Goal: Register for event/course

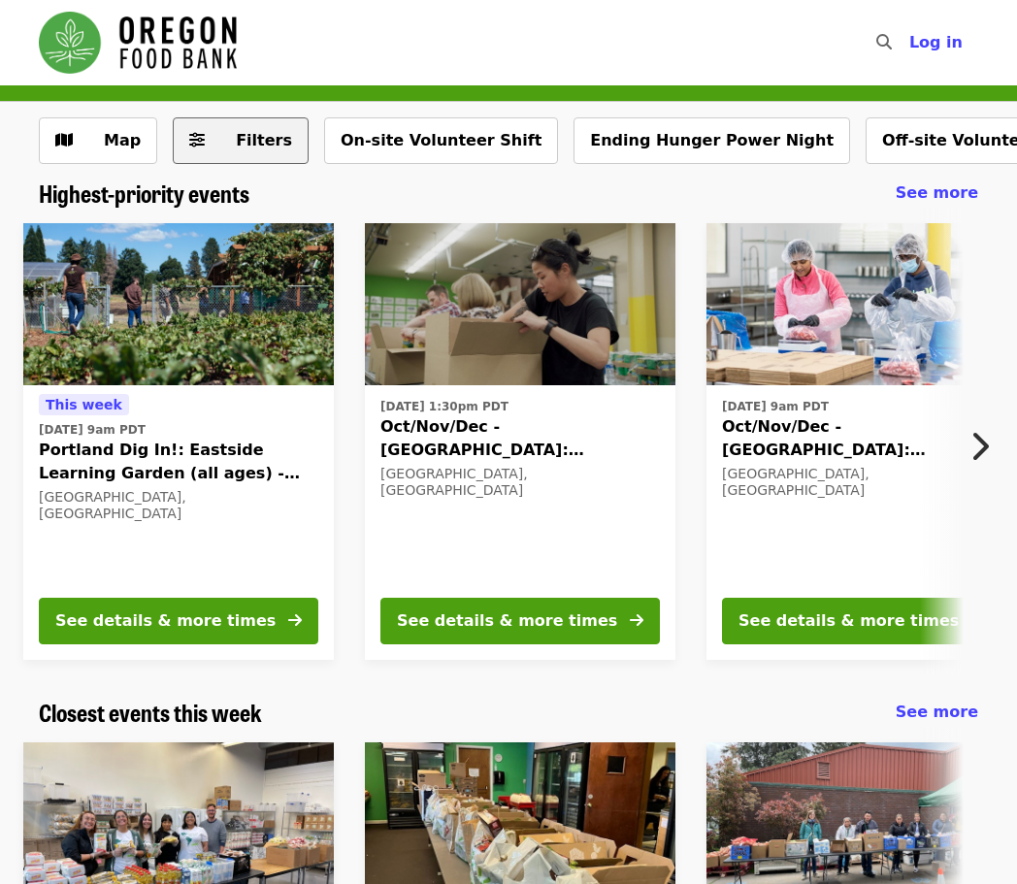
click at [200, 141] on button "Filters" at bounding box center [241, 140] width 136 height 47
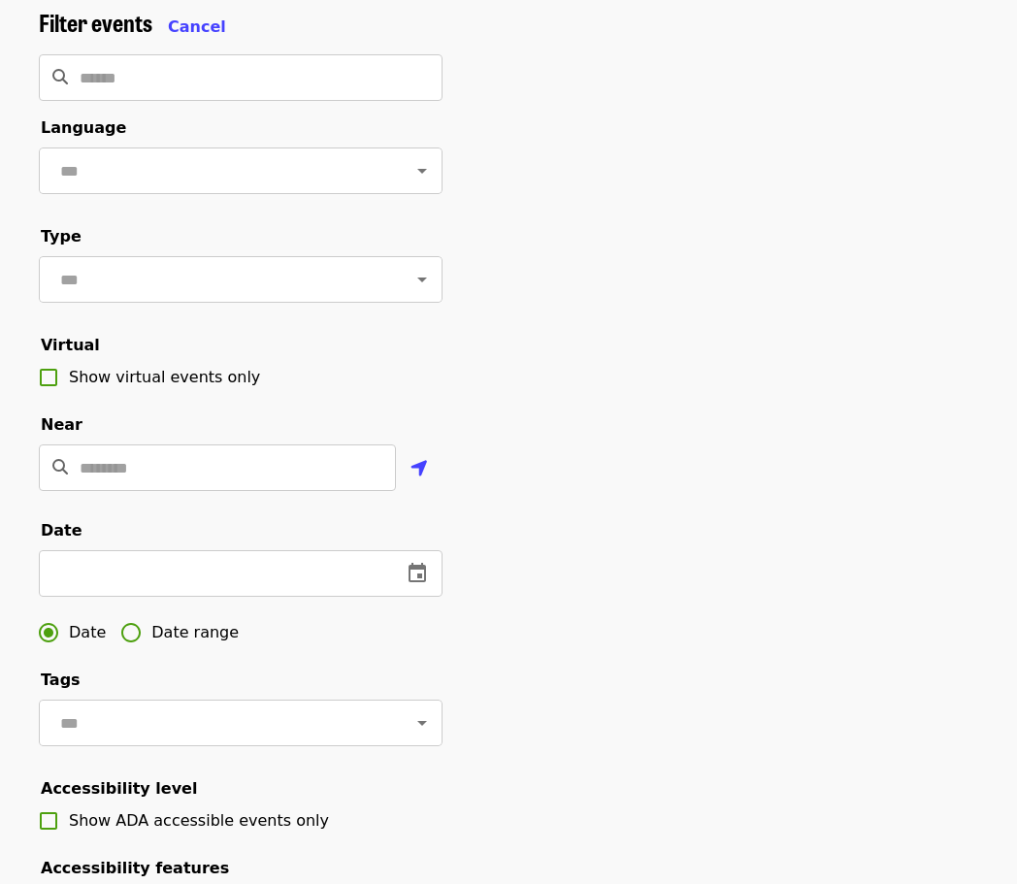
scroll to position [97, 0]
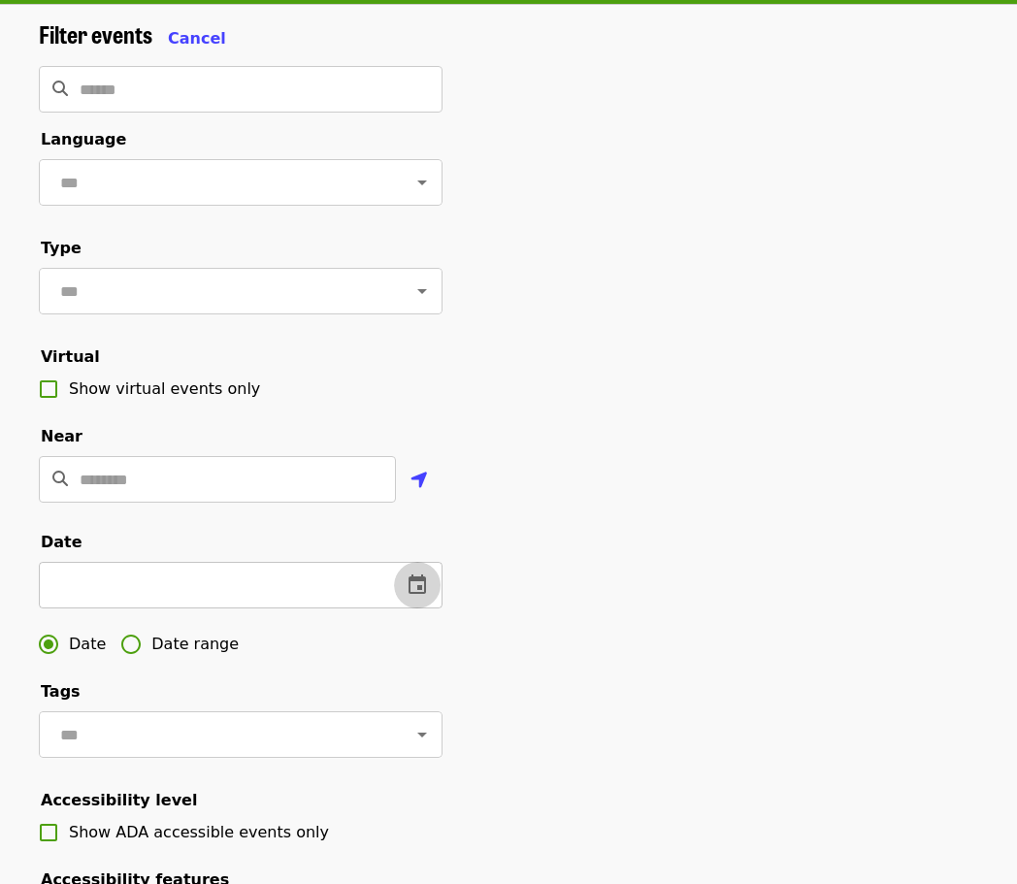
click at [414, 597] on icon "change date" at bounding box center [416, 584] width 23 height 23
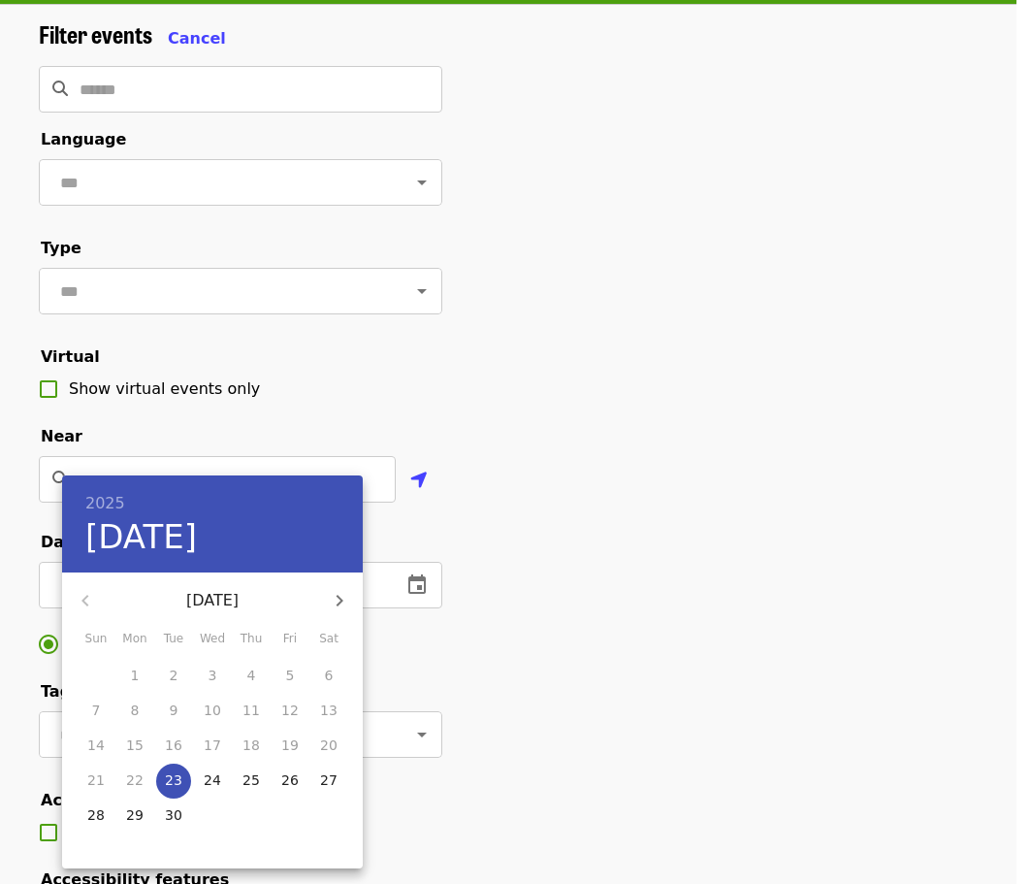
click at [582, 589] on div at bounding box center [515, 442] width 1031 height 884
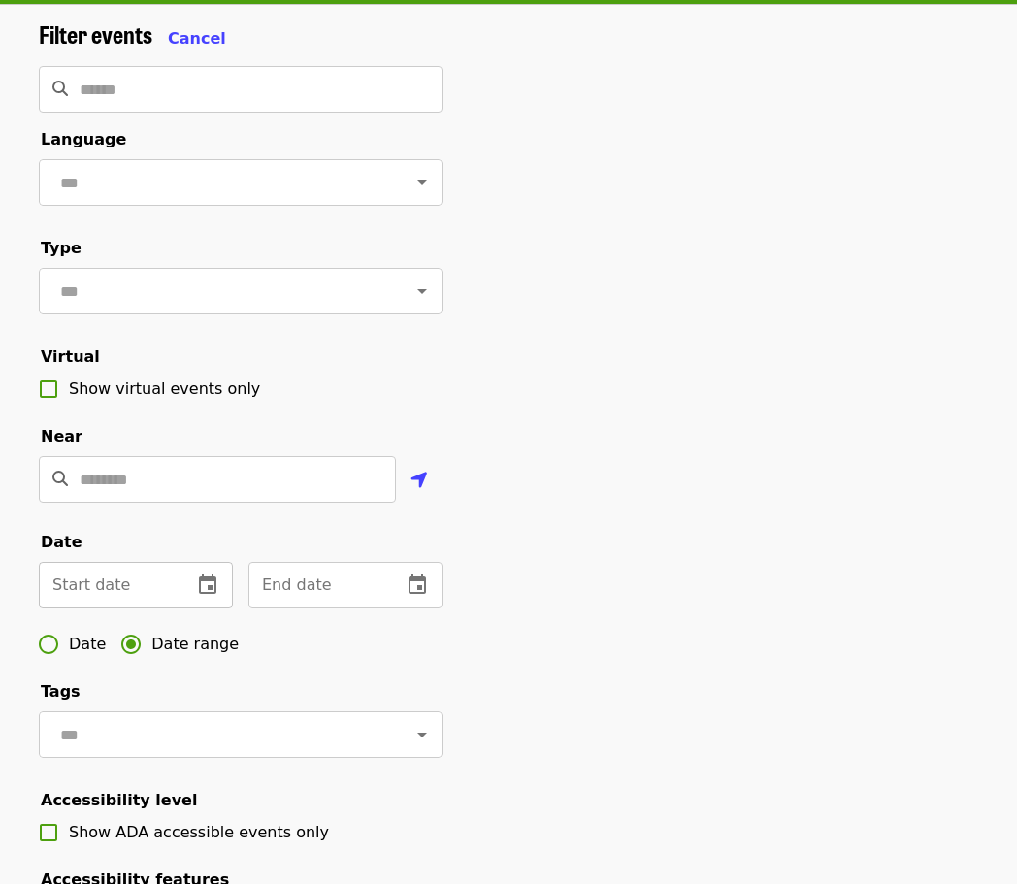
click at [204, 597] on icon "change date" at bounding box center [207, 584] width 23 height 23
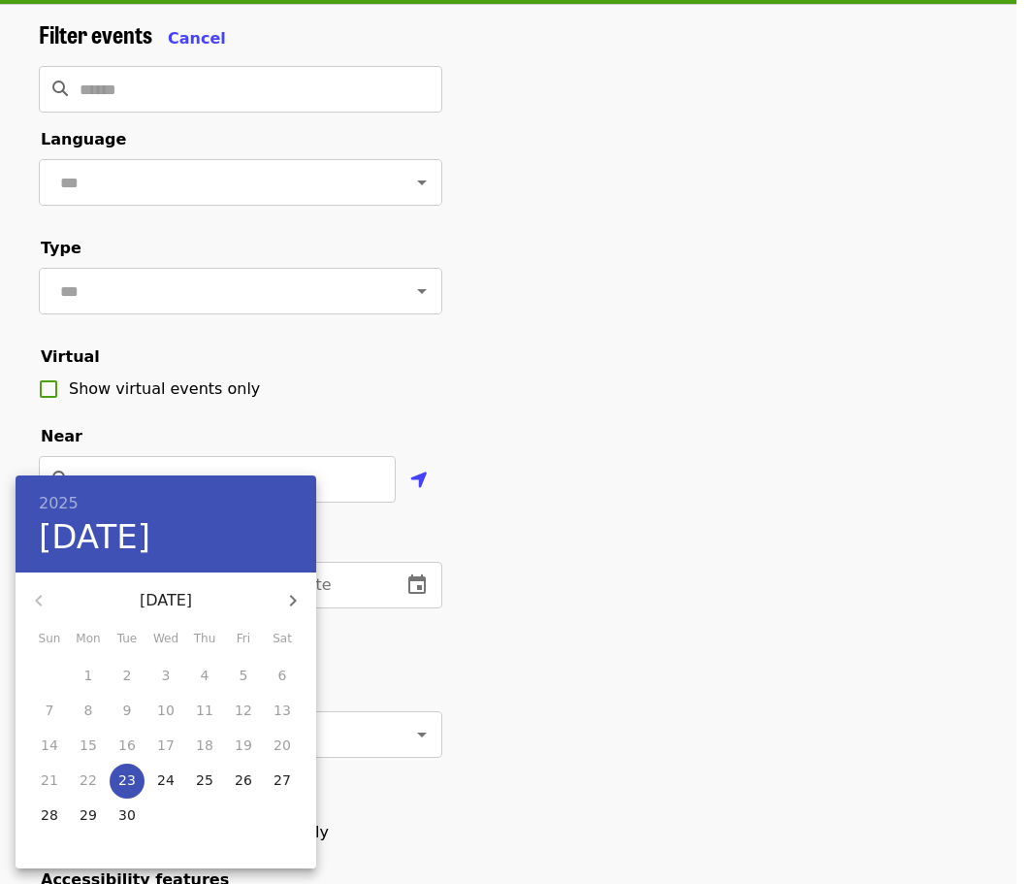
click at [120, 815] on p "30" at bounding box center [126, 814] width 17 height 19
type input "**********"
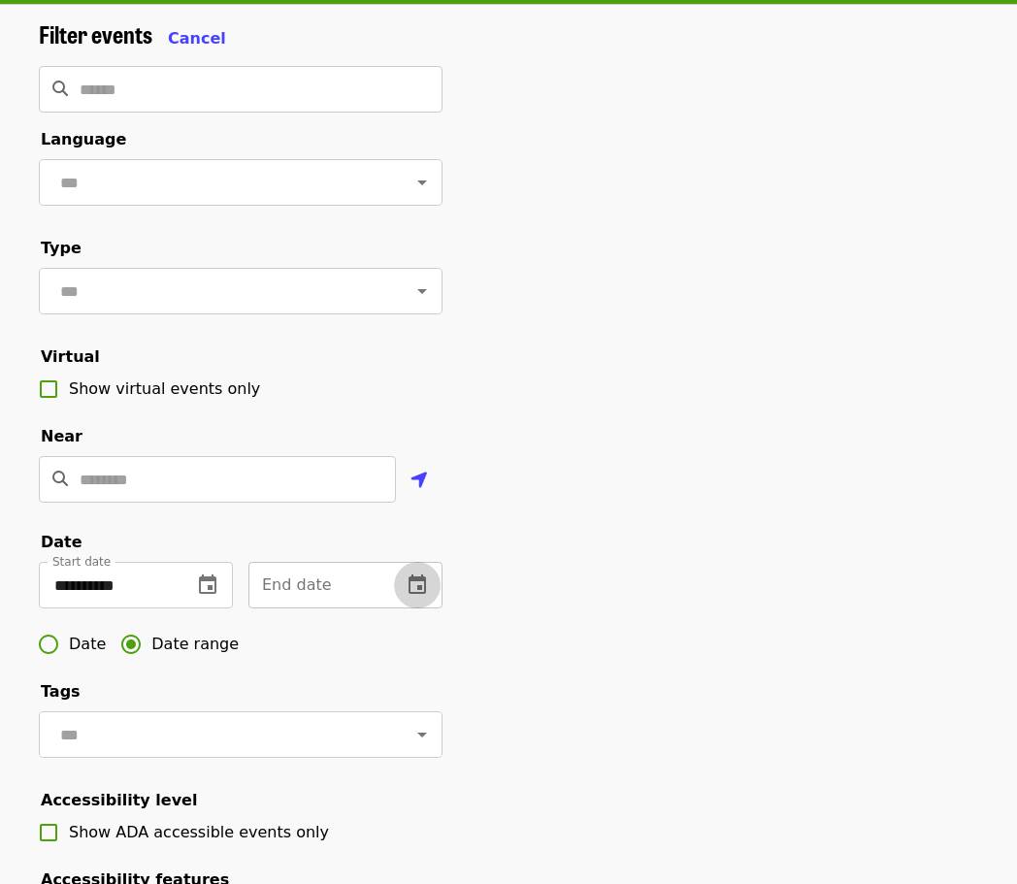
click at [413, 597] on icon "change date" at bounding box center [416, 584] width 23 height 23
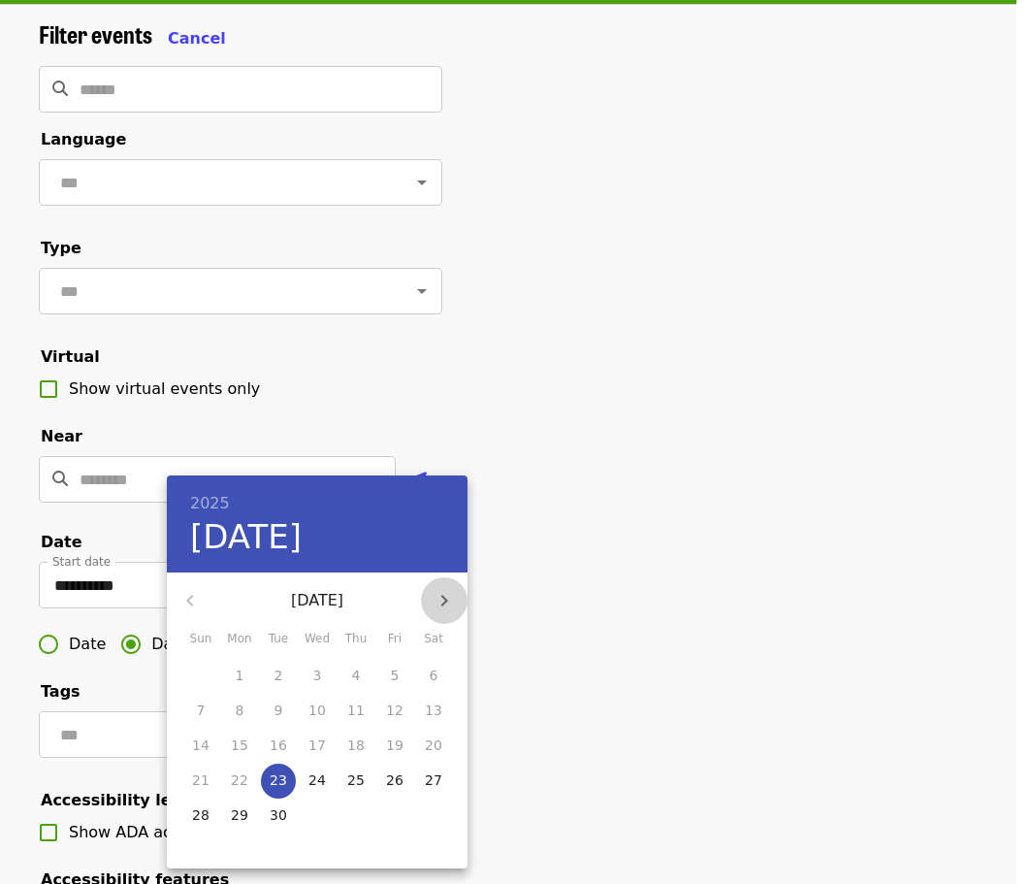
click at [443, 598] on icon "button" at bounding box center [444, 601] width 7 height 12
click at [317, 821] on p "31" at bounding box center [316, 814] width 17 height 19
type input "**********"
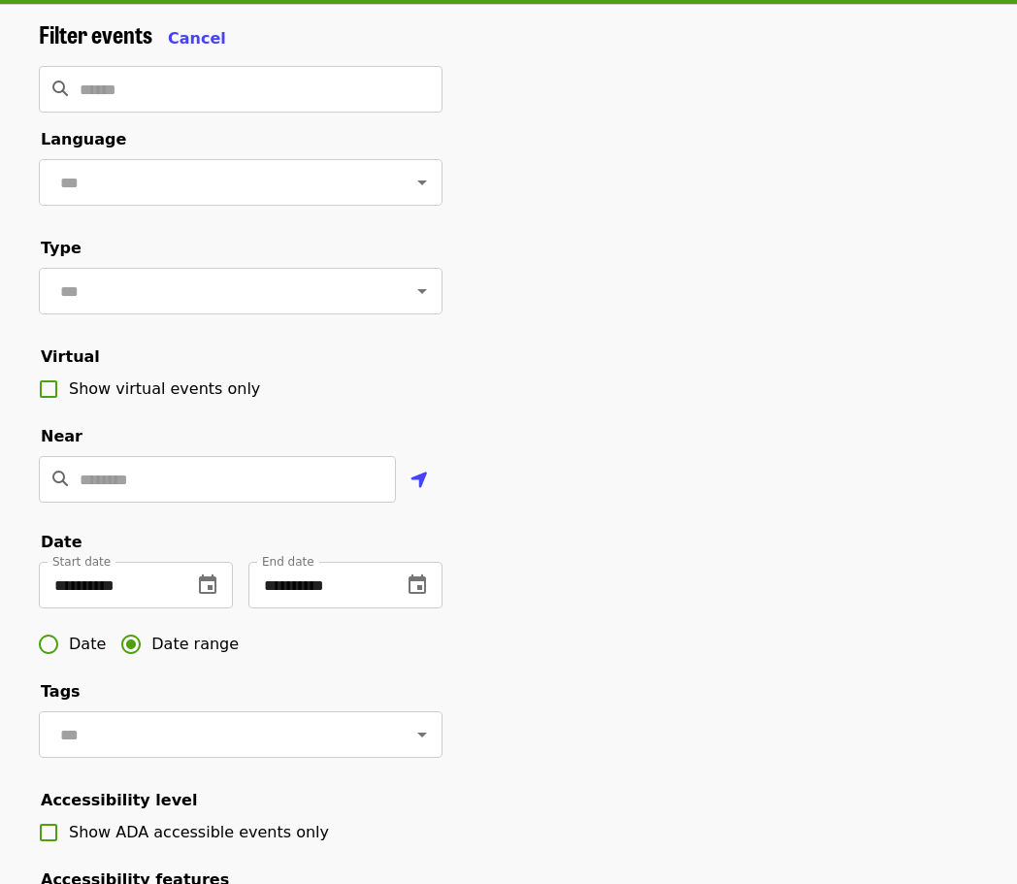
scroll to position [0, 0]
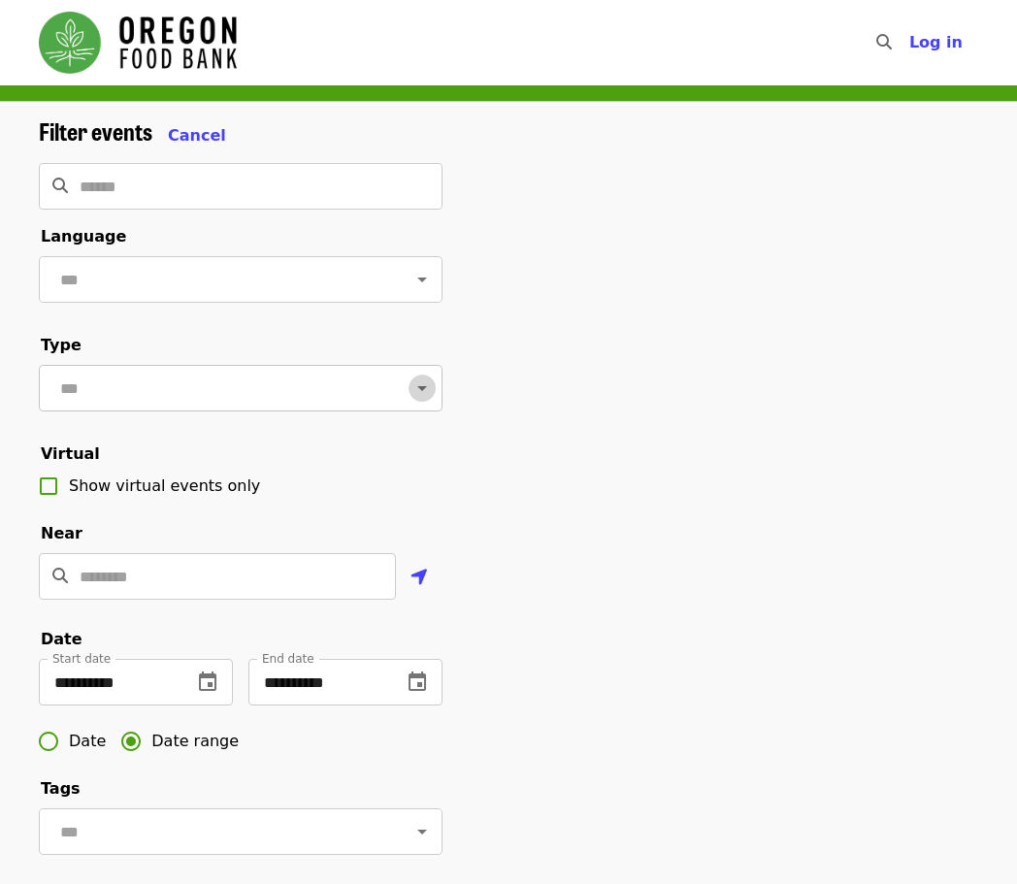
click at [411, 400] on icon "Open" at bounding box center [421, 387] width 23 height 23
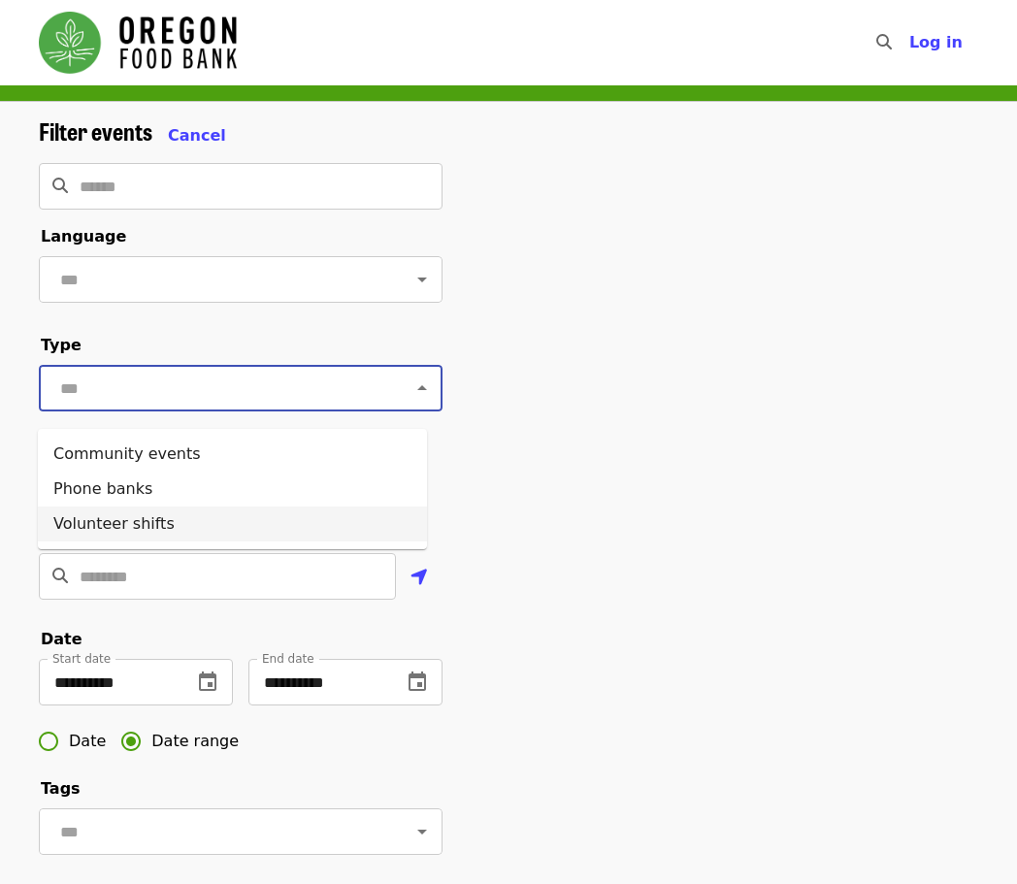
click at [205, 522] on li "Volunteer shifts" at bounding box center [232, 523] width 389 height 35
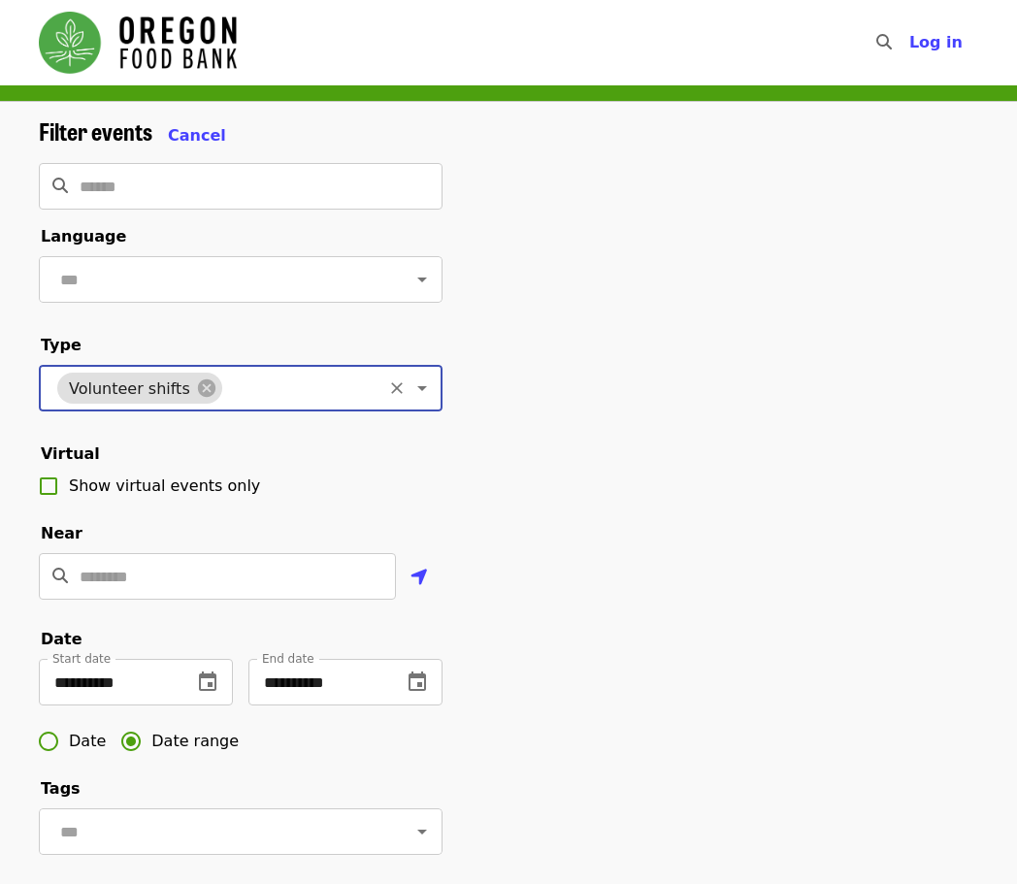
click at [410, 400] on icon "Open" at bounding box center [421, 387] width 23 height 23
click at [494, 342] on div "**********" at bounding box center [508, 658] width 970 height 1082
click at [410, 281] on icon "Open" at bounding box center [421, 279] width 23 height 23
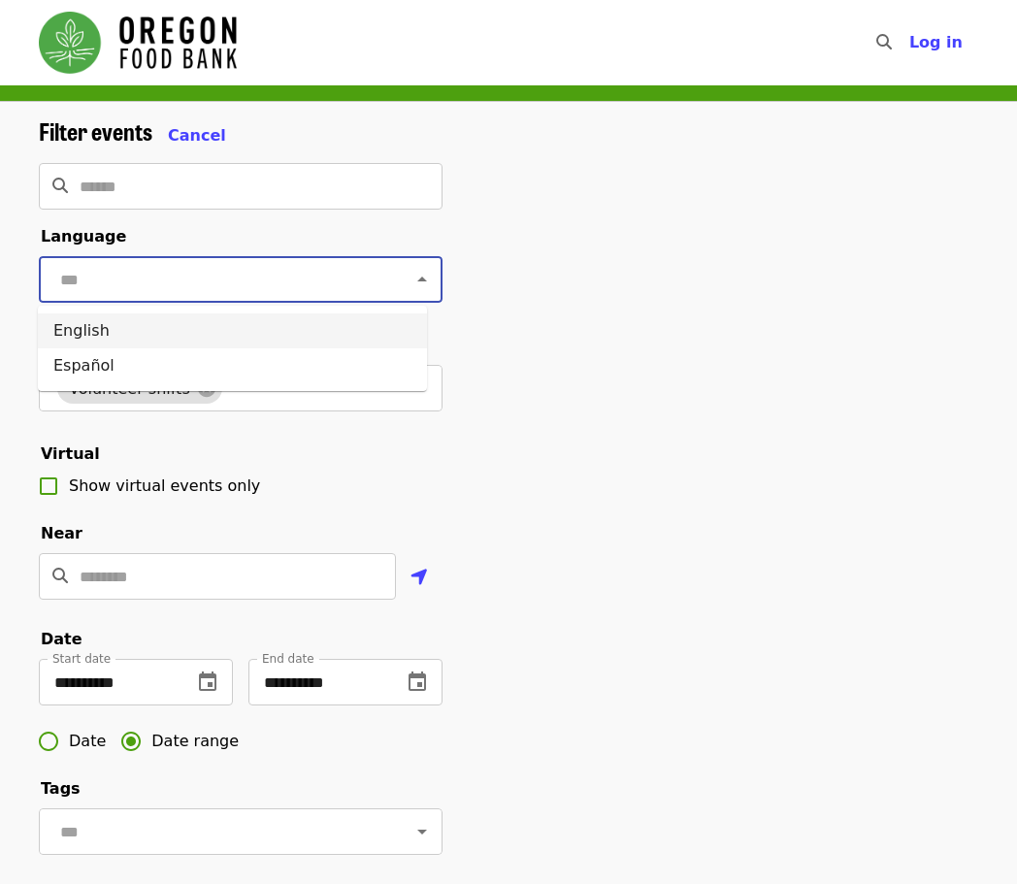
click at [322, 346] on li "English" at bounding box center [232, 330] width 389 height 35
type input "*******"
click at [536, 254] on div "**********" at bounding box center [508, 658] width 970 height 1082
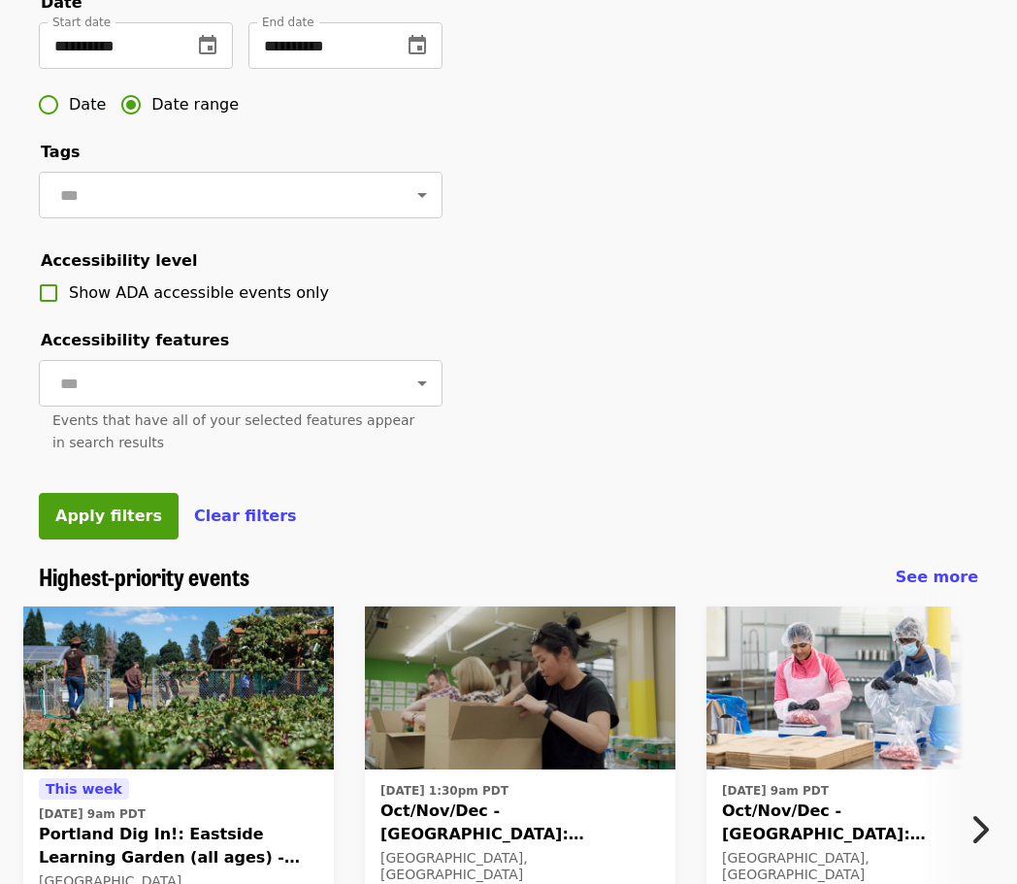
scroll to position [679, 0]
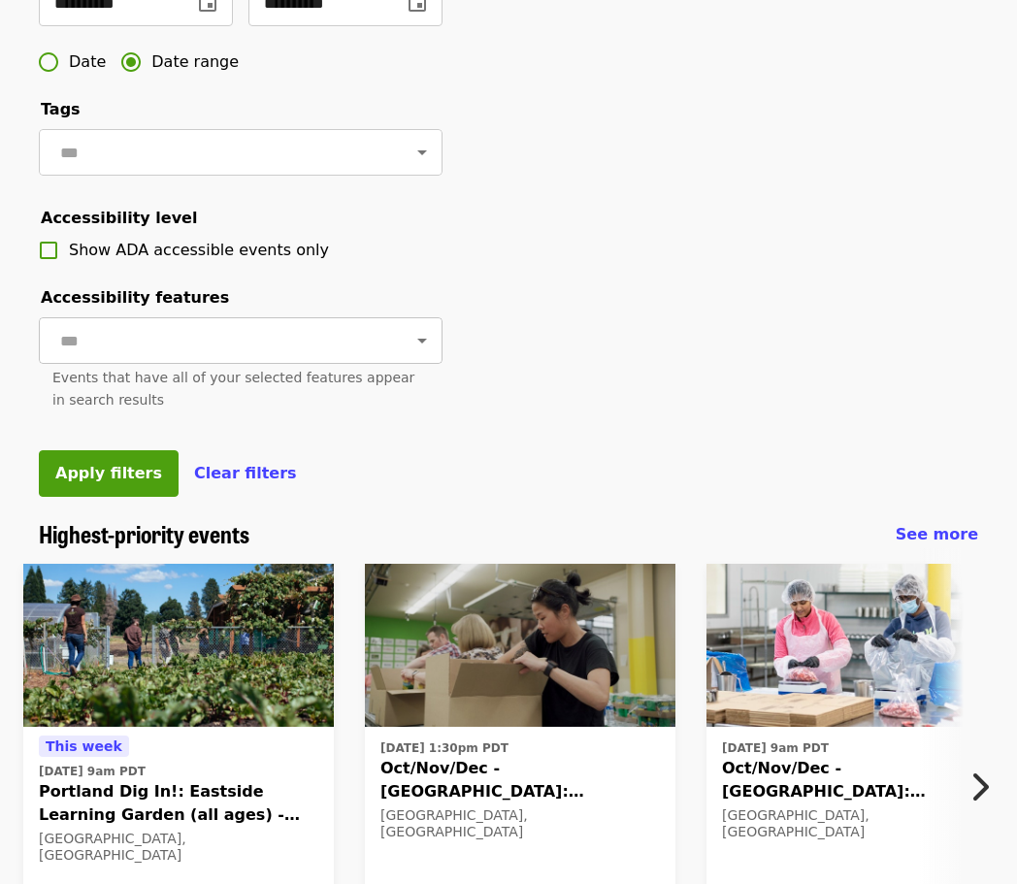
click at [410, 352] on icon "Open" at bounding box center [421, 340] width 23 height 23
click at [129, 482] on span "Apply filters" at bounding box center [108, 473] width 107 height 18
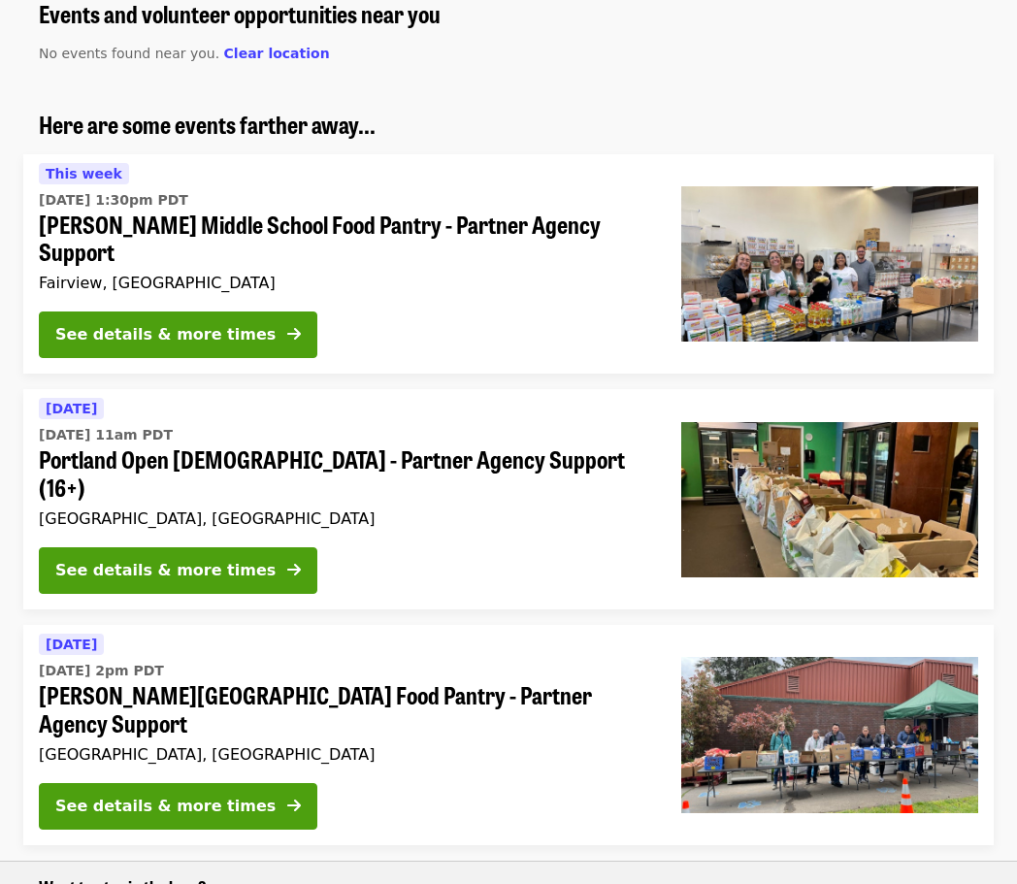
scroll to position [194, 0]
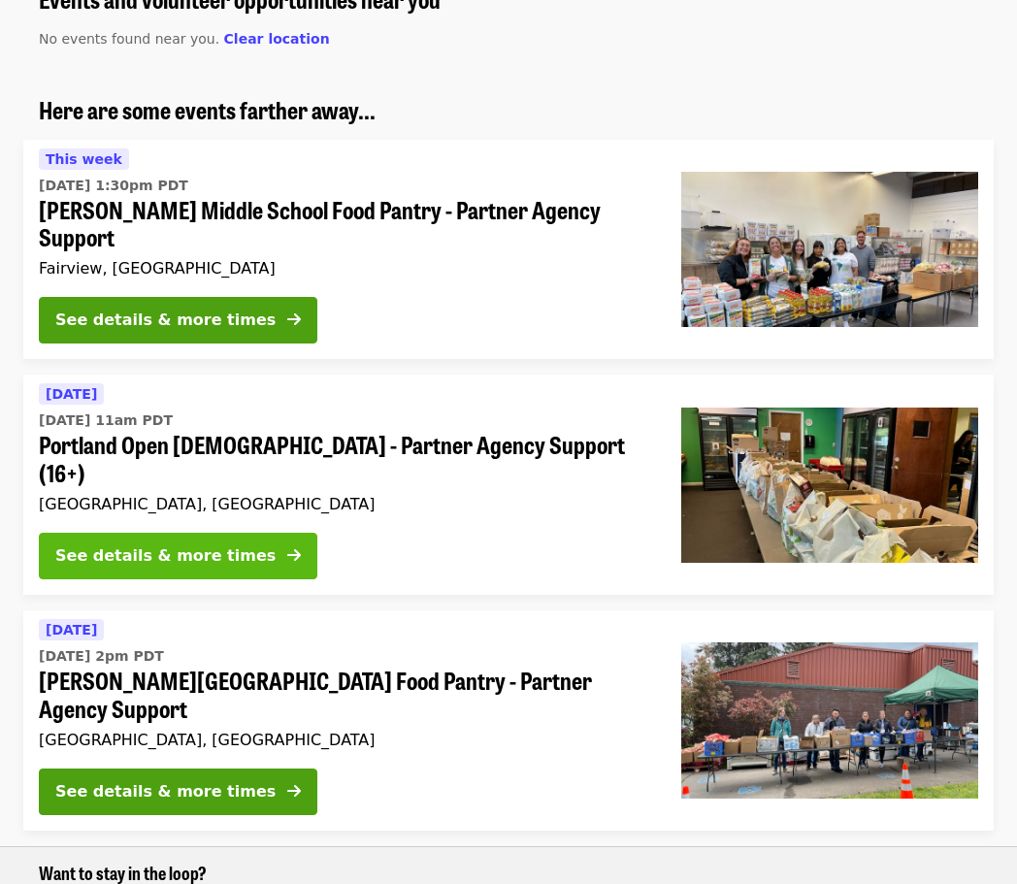
click at [209, 544] on div "See details & more times" at bounding box center [165, 555] width 220 height 23
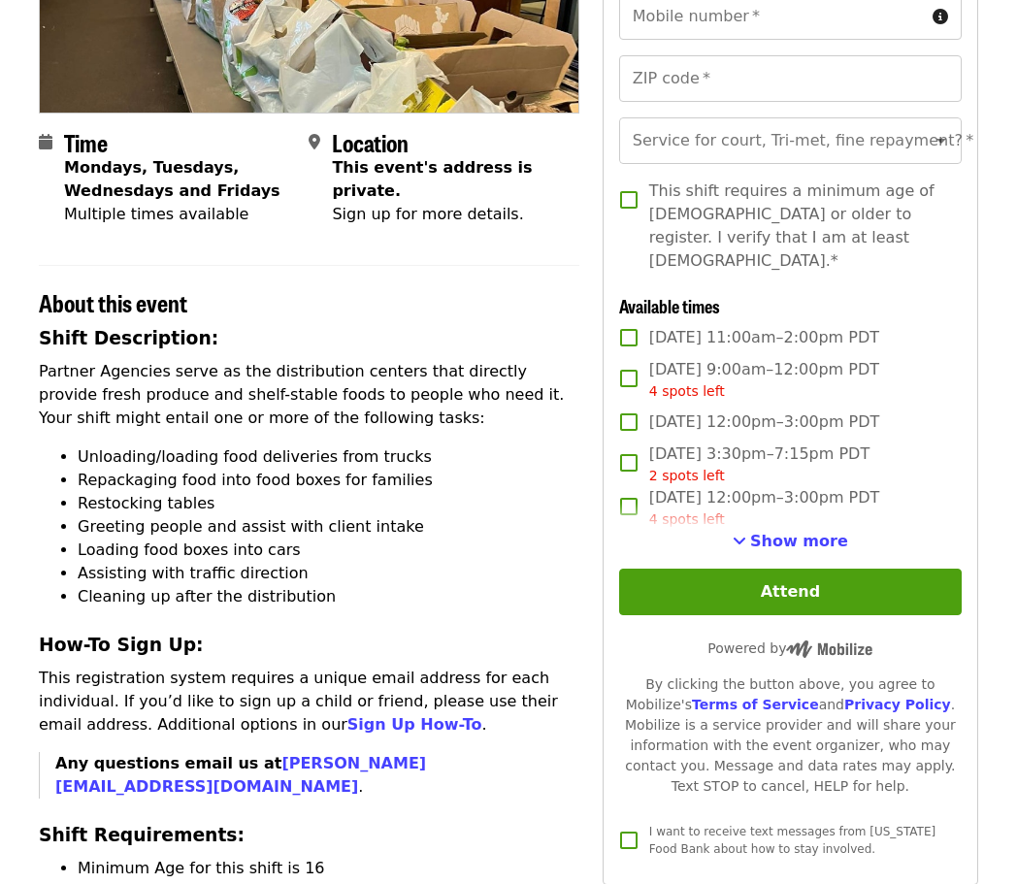
scroll to position [388, 0]
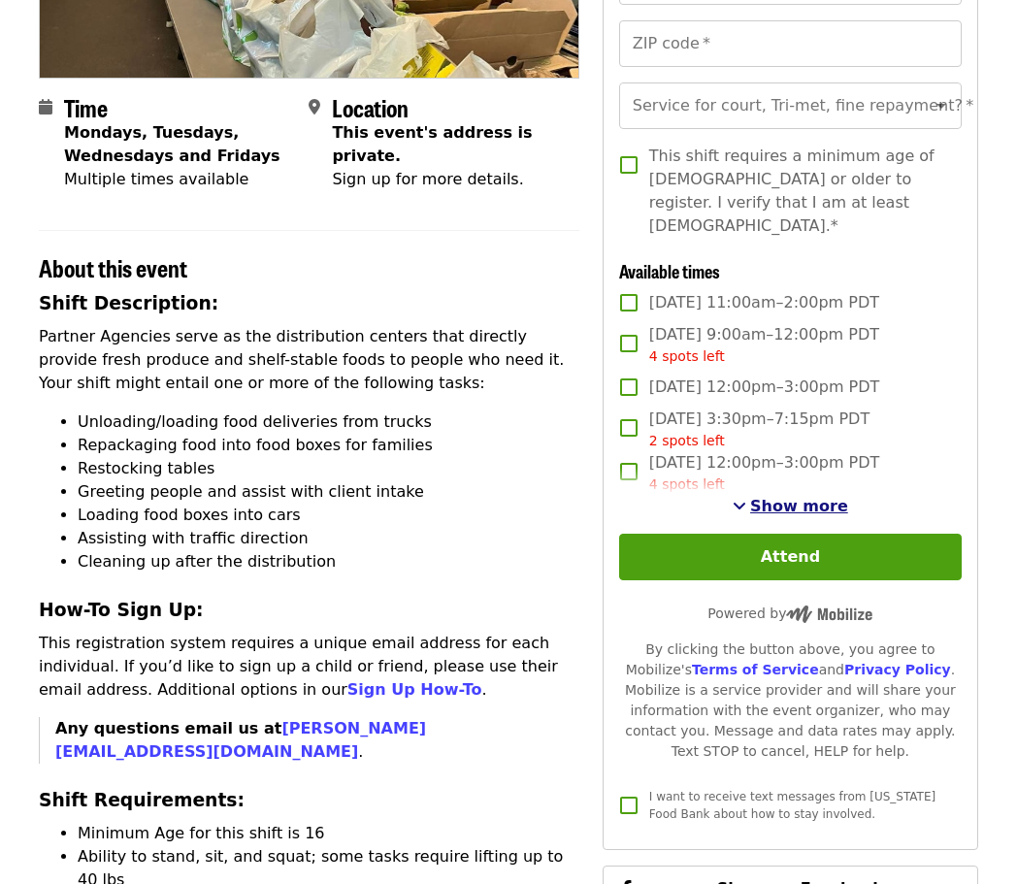
click at [795, 497] on span "Show more" at bounding box center [799, 506] width 98 height 18
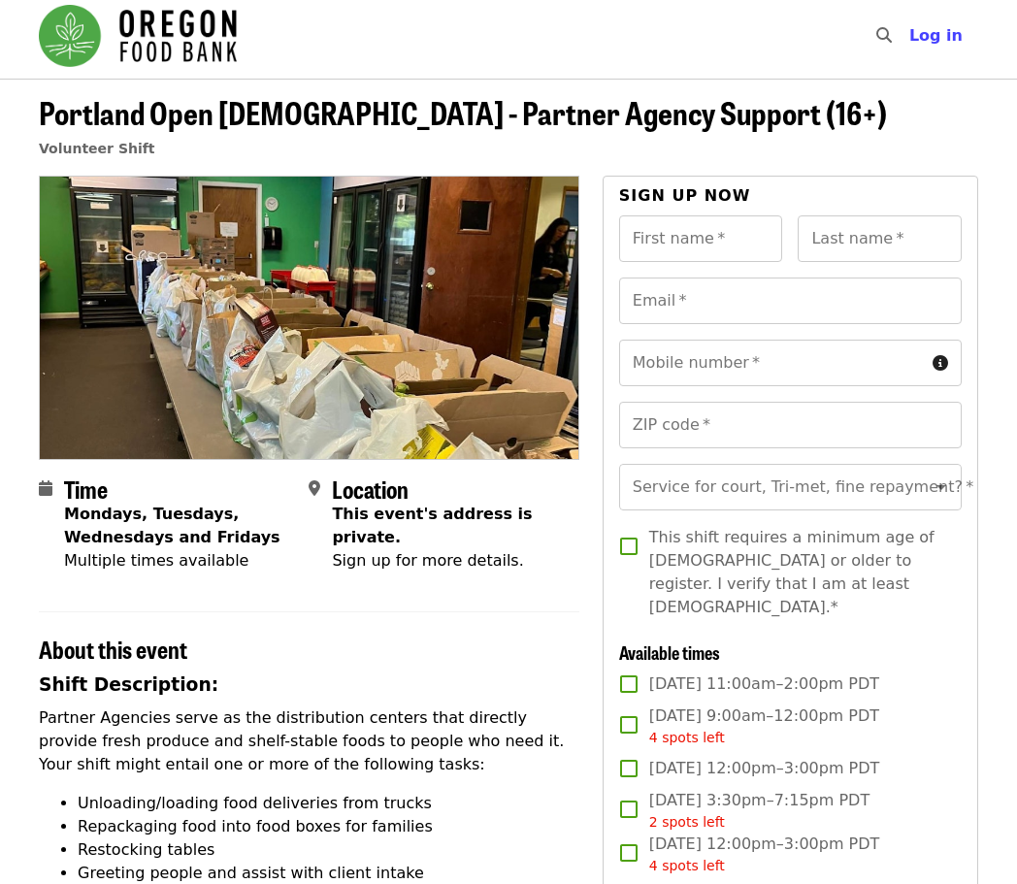
scroll to position [0, 0]
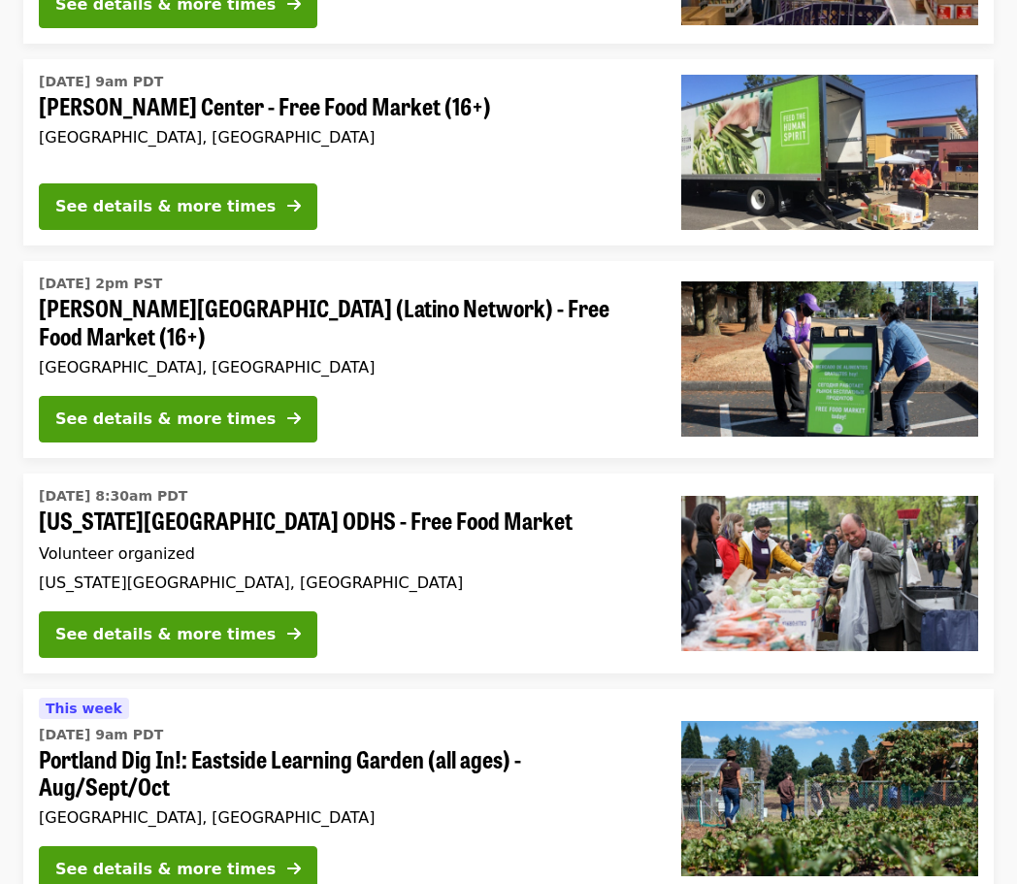
scroll to position [1649, 0]
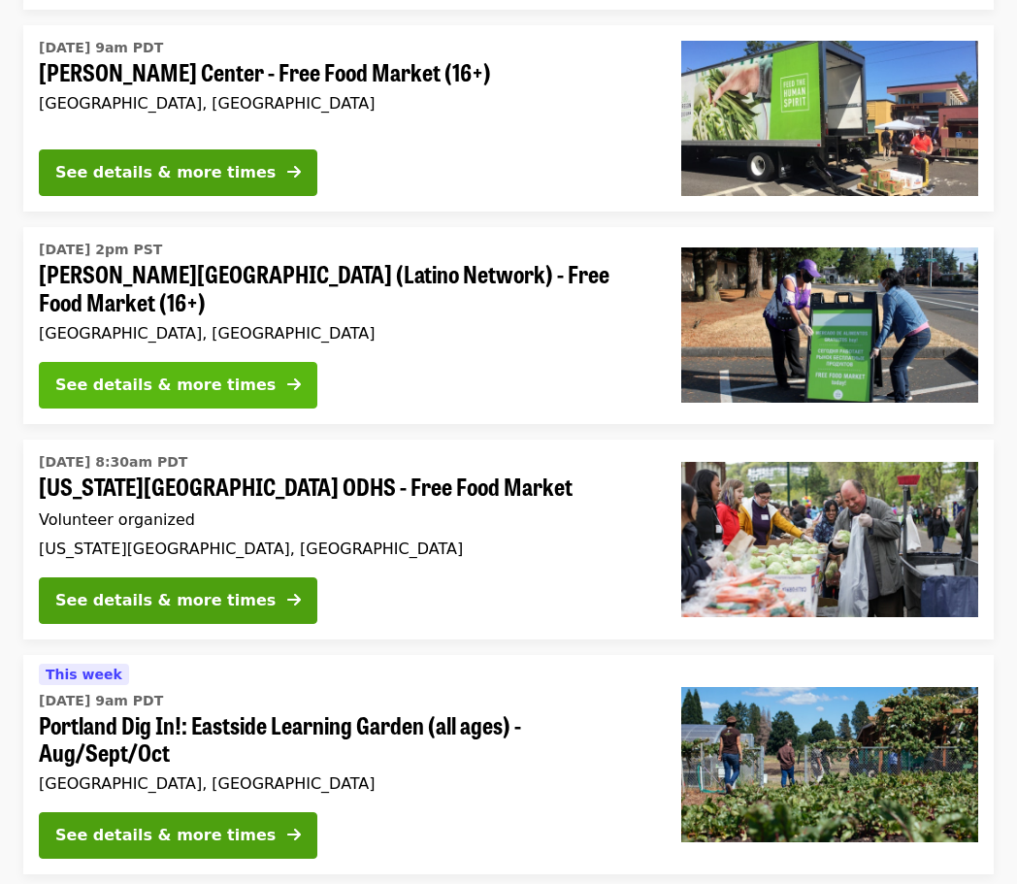
click at [107, 373] on div "See details & more times" at bounding box center [165, 384] width 220 height 23
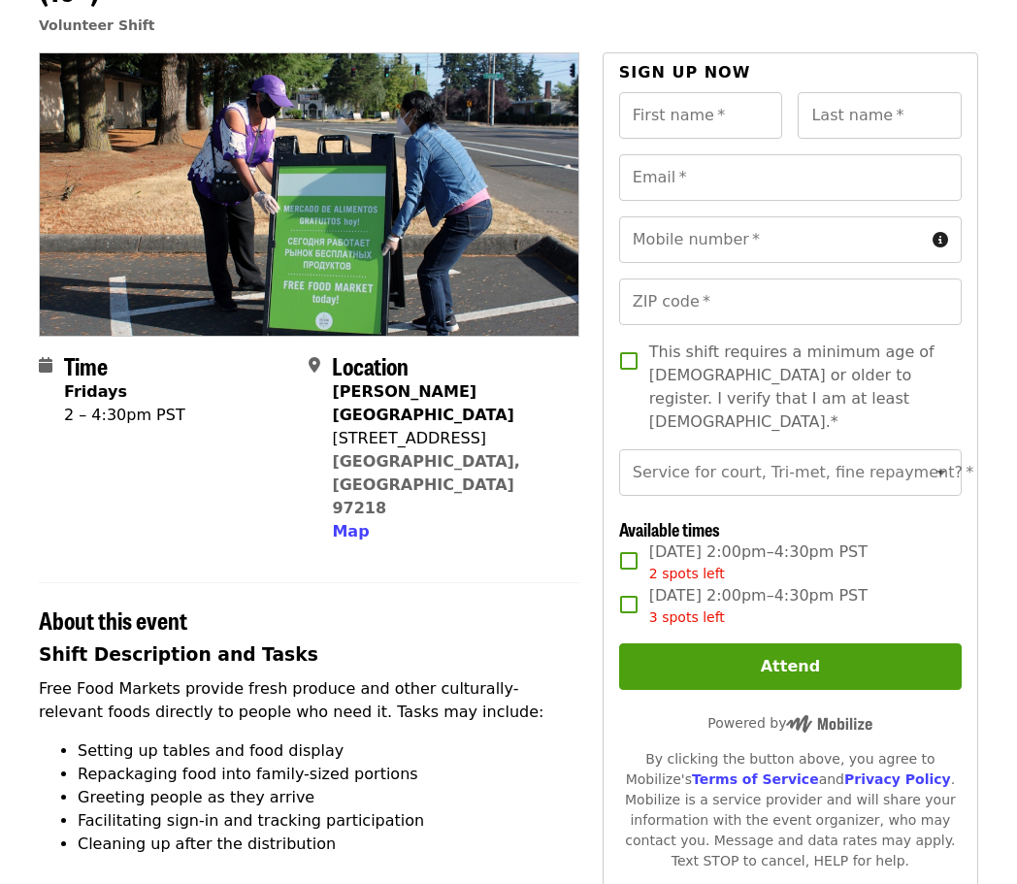
scroll to position [194, 0]
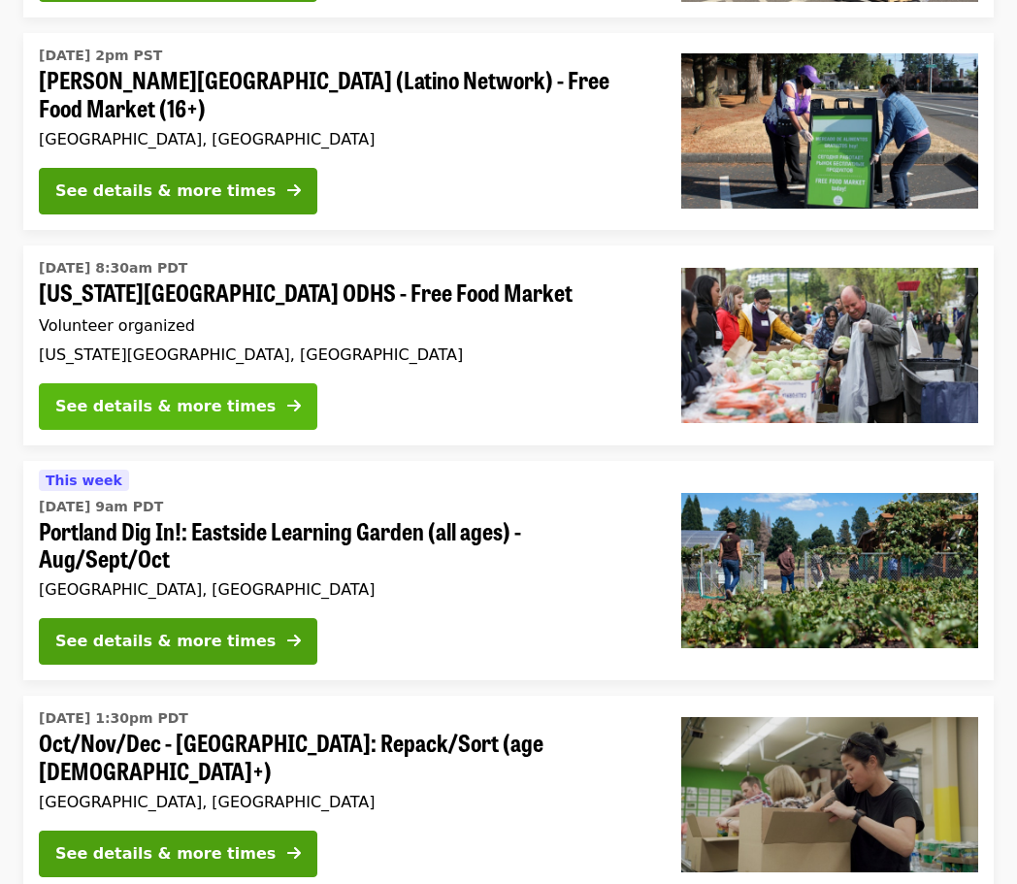
scroll to position [1940, 0]
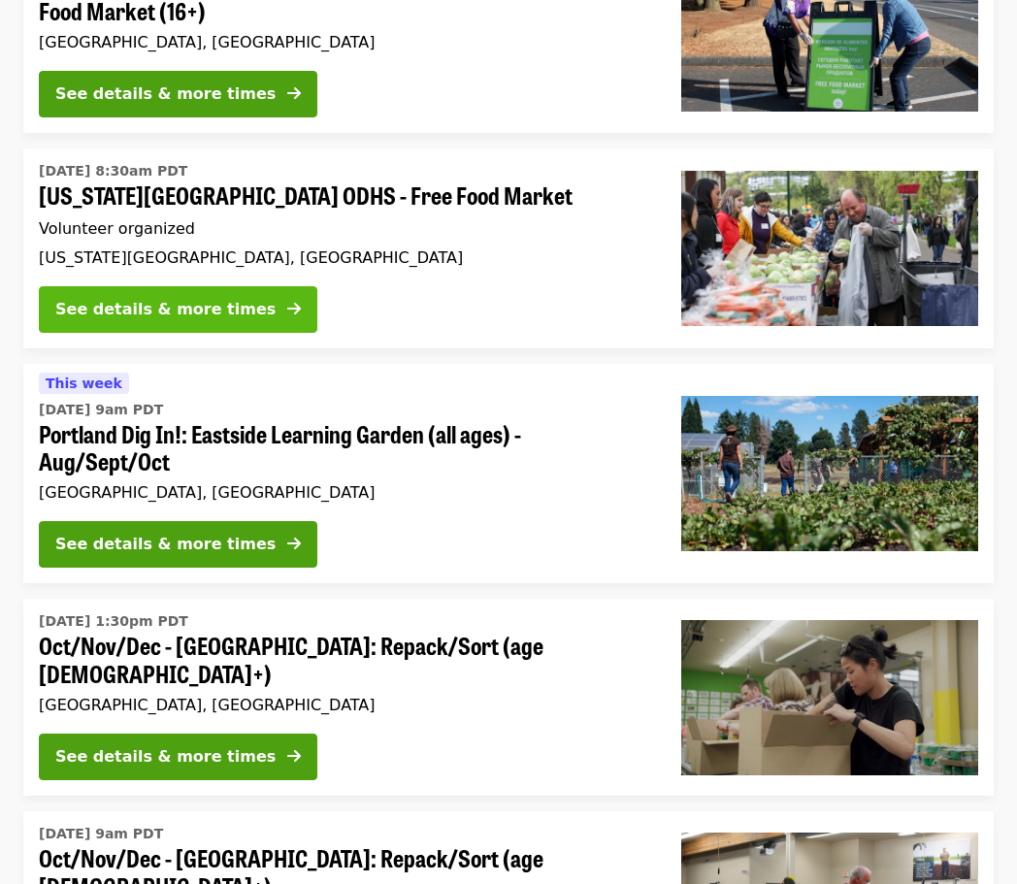
click at [143, 298] on div "See details & more times" at bounding box center [165, 309] width 220 height 23
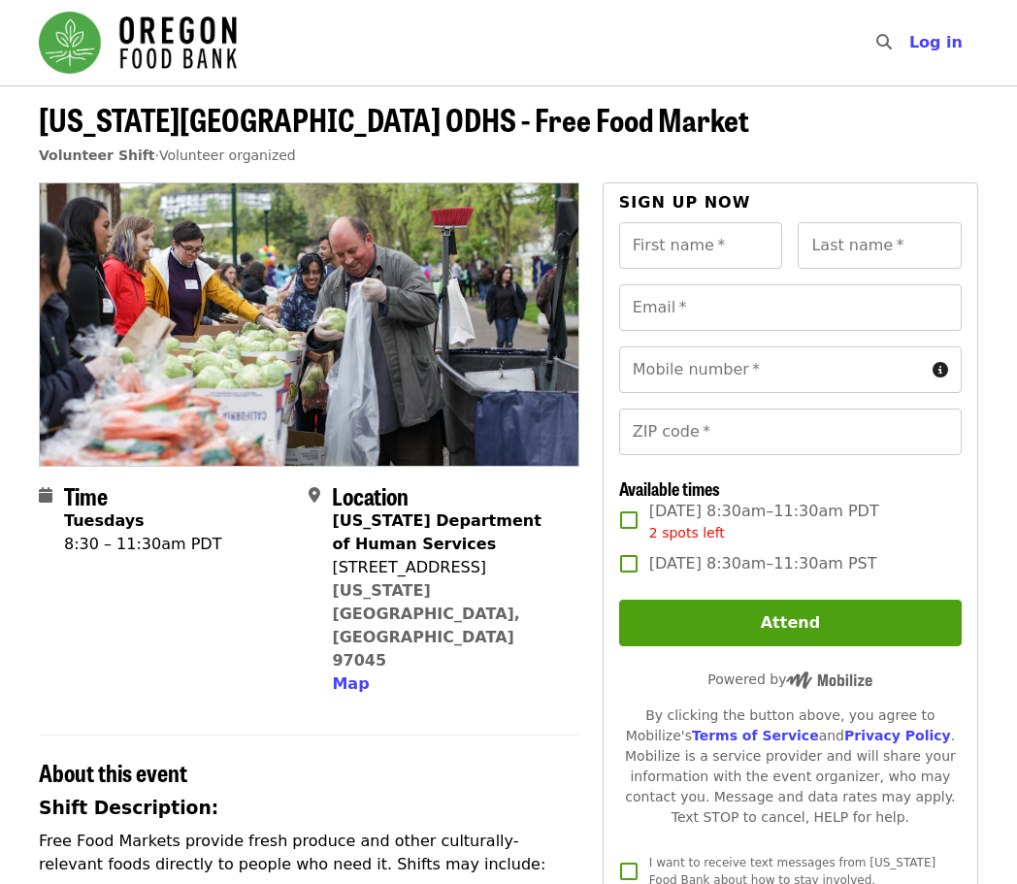
click at [663, 566] on span "Tue, Nov 4, 8:30am–11:30am PST" at bounding box center [763, 563] width 228 height 23
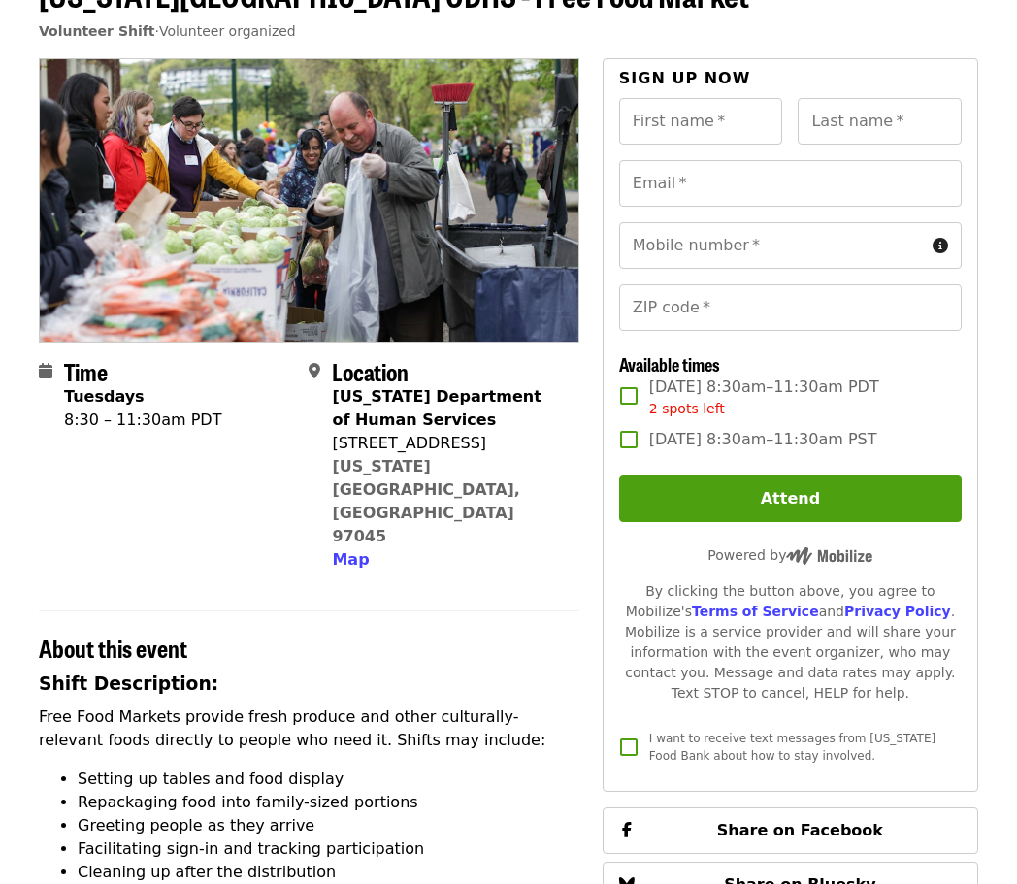
scroll to position [97, 0]
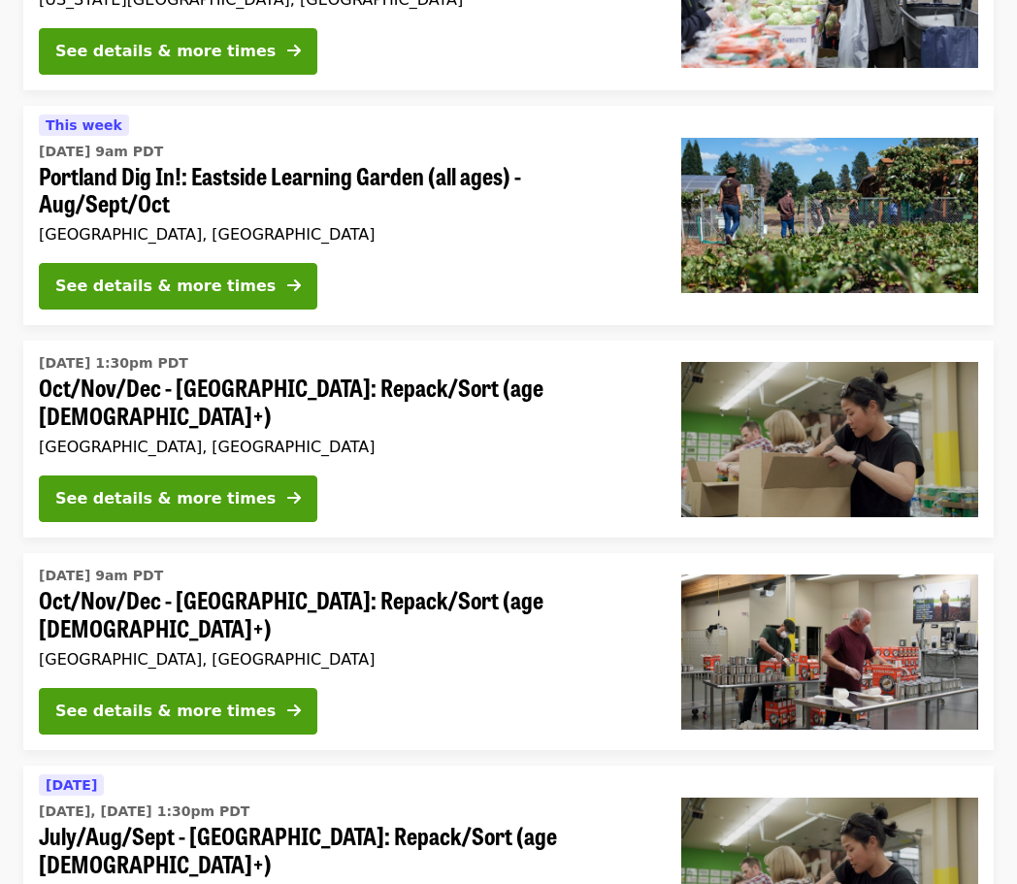
scroll to position [2231, 0]
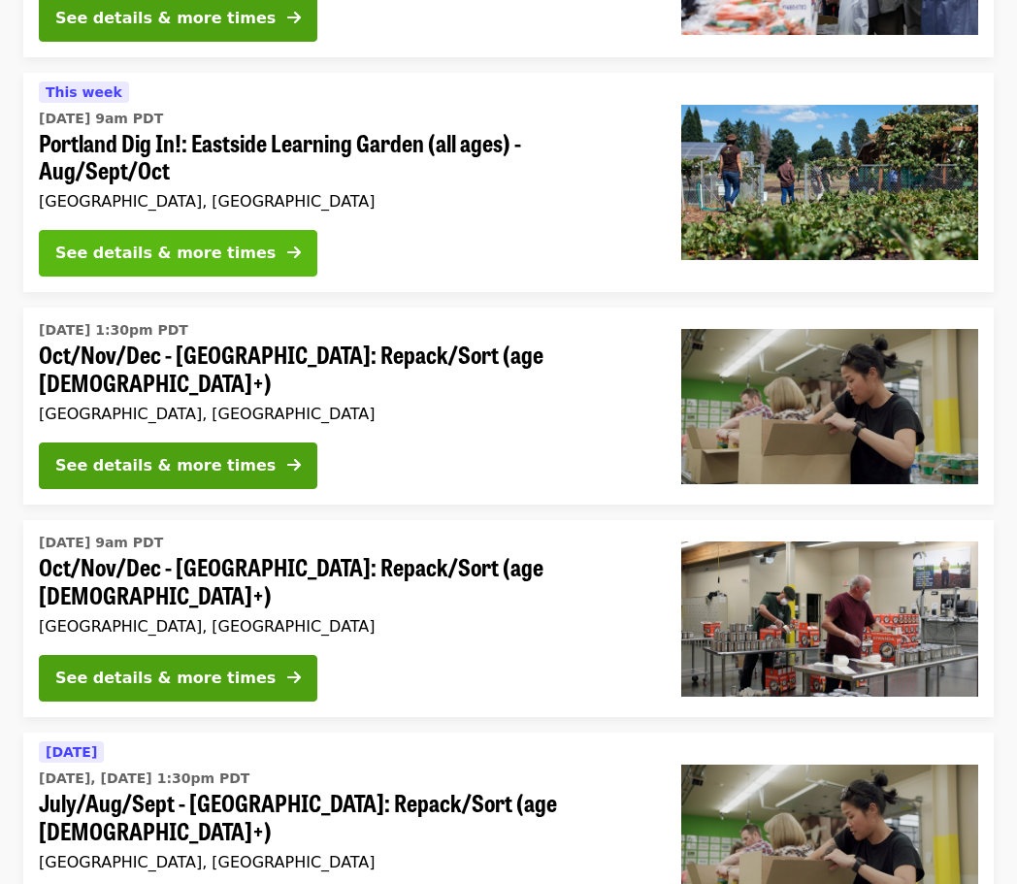
click at [156, 242] on div "See details & more times" at bounding box center [165, 253] width 220 height 23
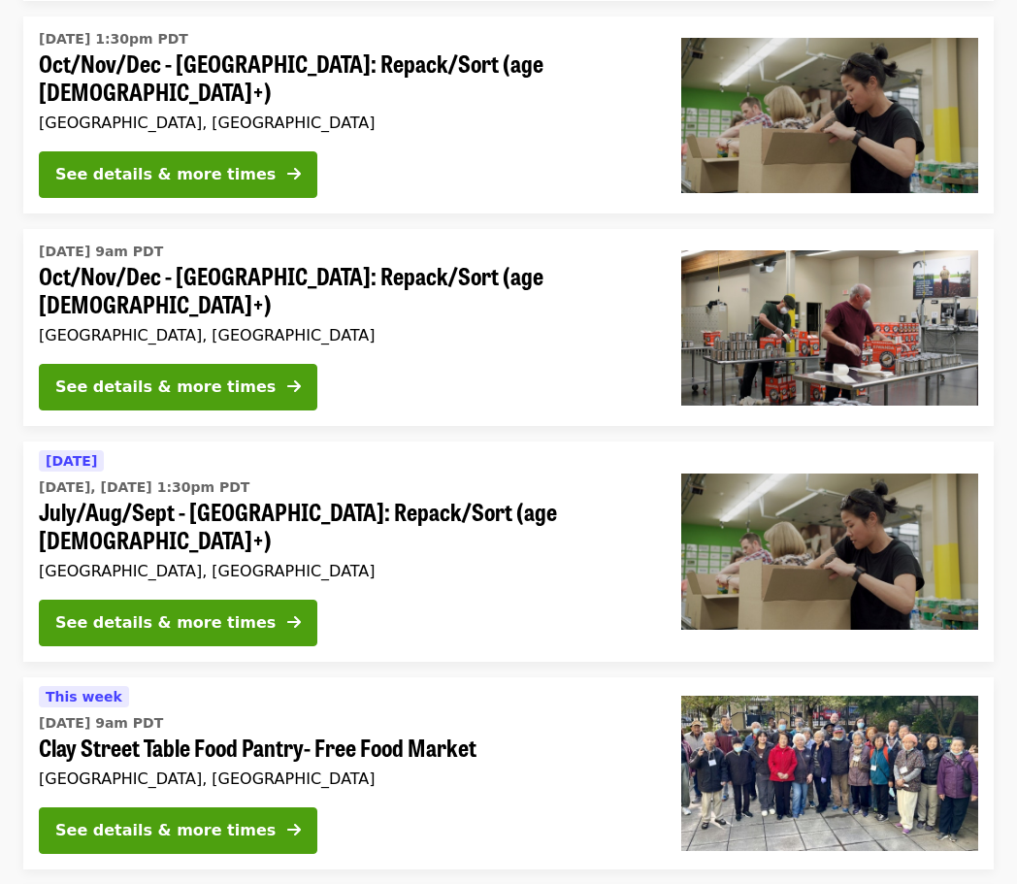
scroll to position [2619, 0]
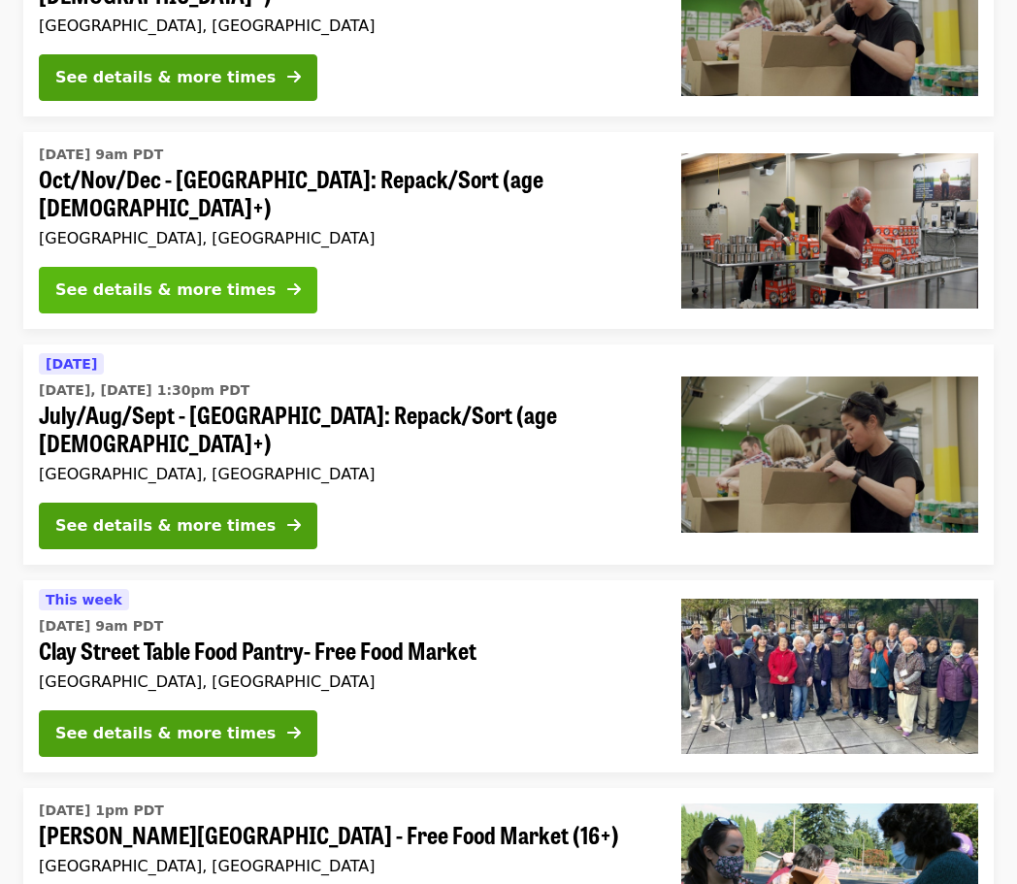
click at [128, 278] on div "See details & more times" at bounding box center [165, 289] width 220 height 23
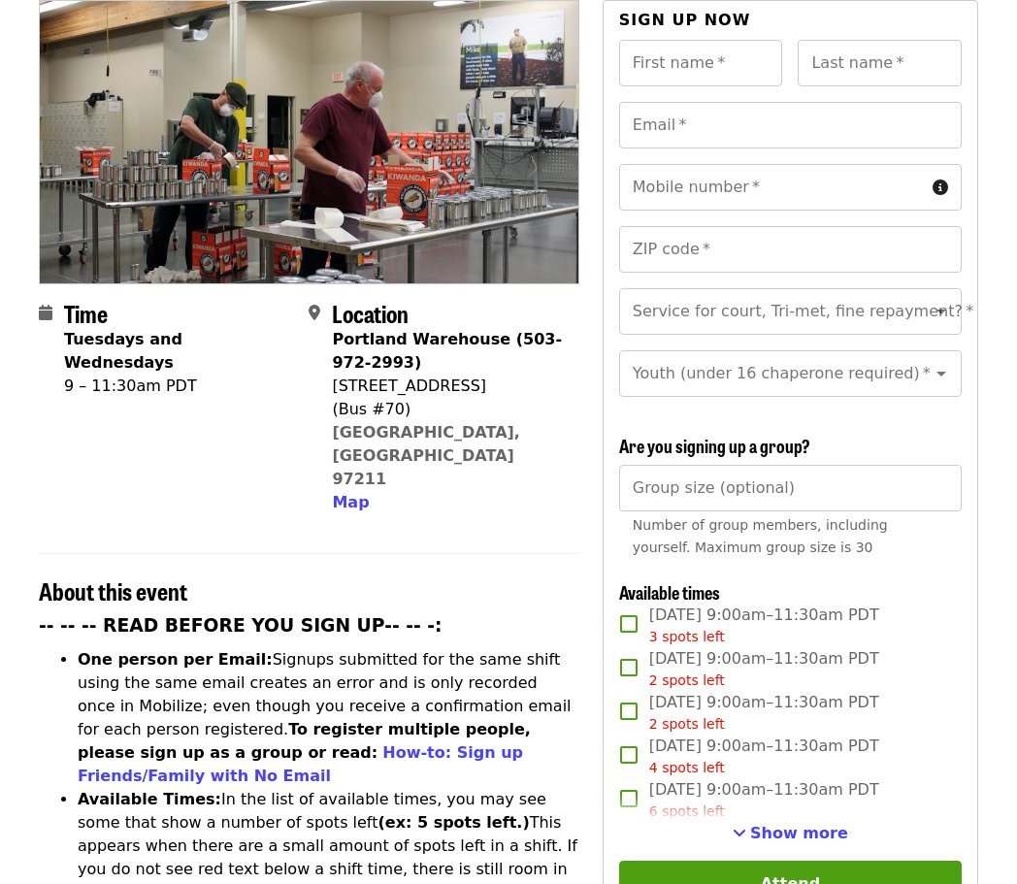
scroll to position [291, 0]
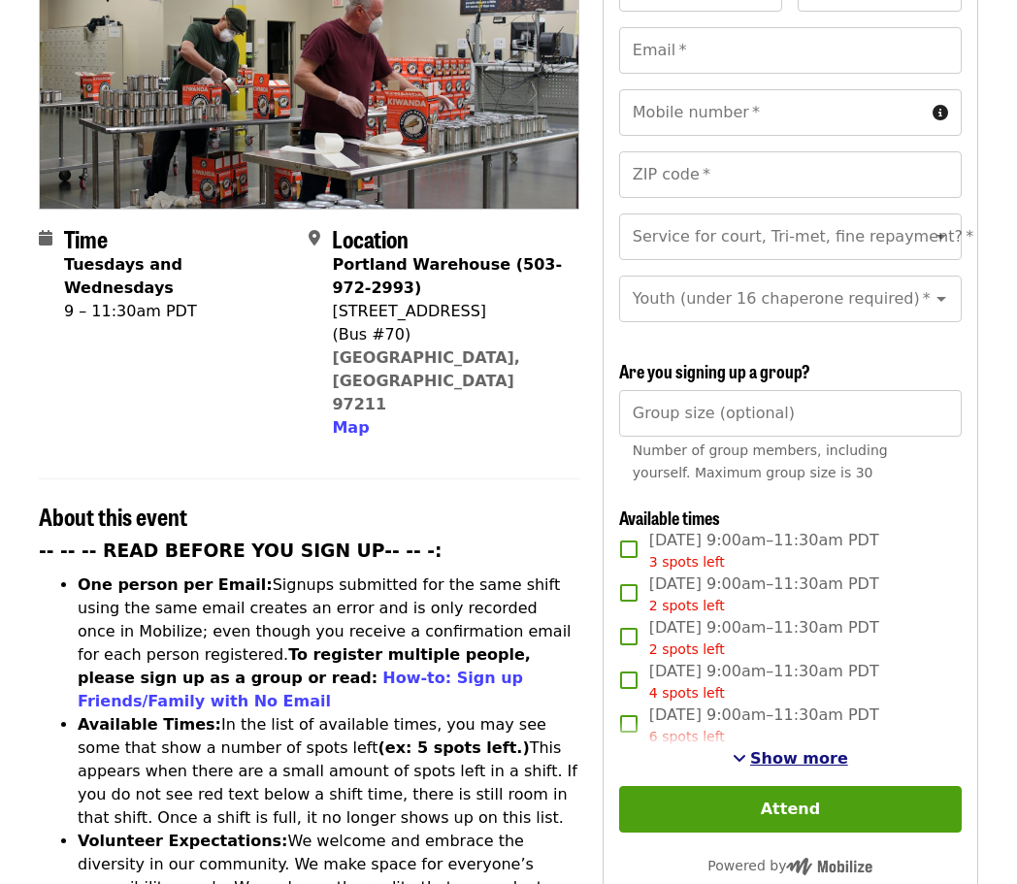
click at [803, 749] on span "Show more" at bounding box center [799, 758] width 98 height 18
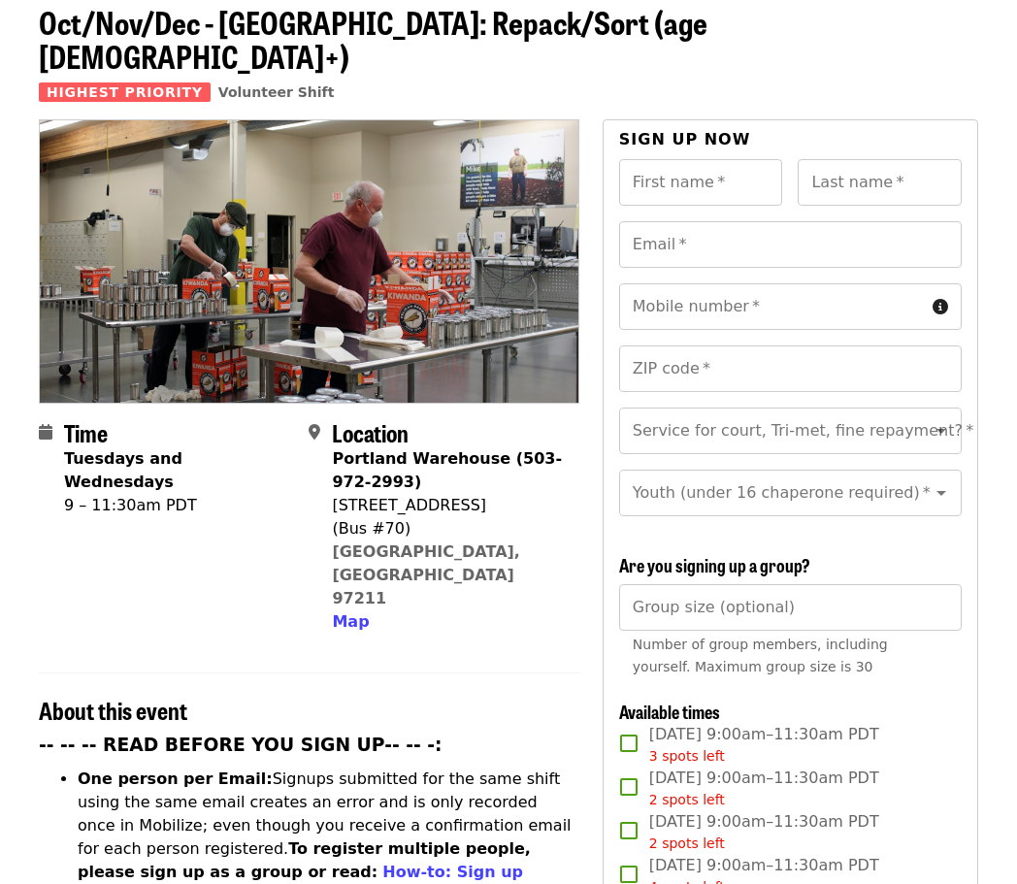
scroll to position [0, 0]
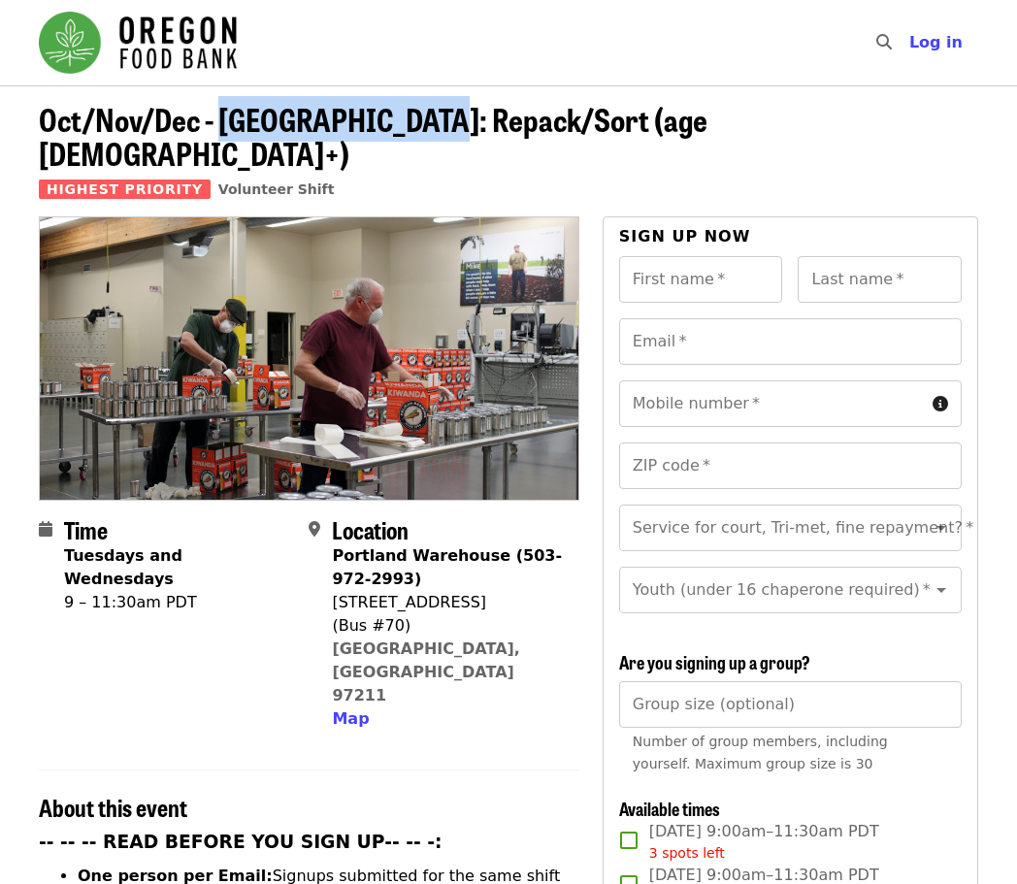
drag, startPoint x: 222, startPoint y: 124, endPoint x: 427, endPoint y: 122, distance: 204.7
click at [427, 122] on span "Oct/Nov/Dec - Portland: Repack/Sort (age 16+)" at bounding box center [373, 136] width 668 height 80
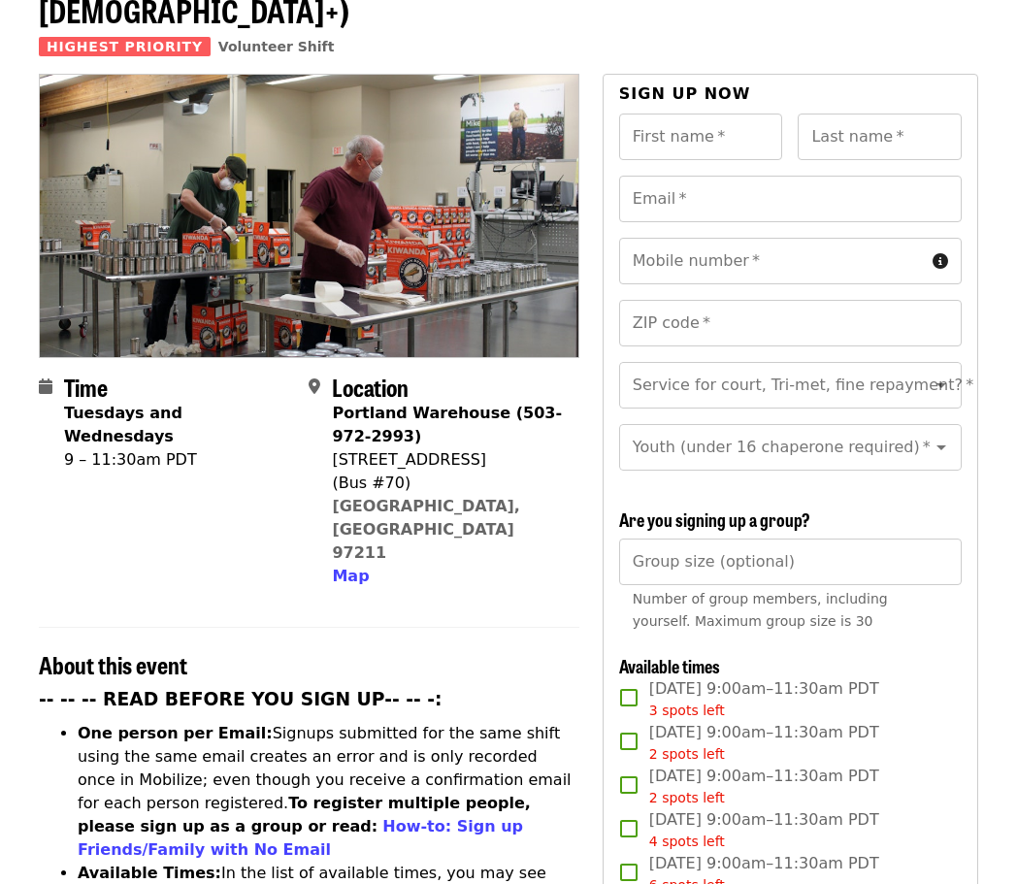
scroll to position [194, 0]
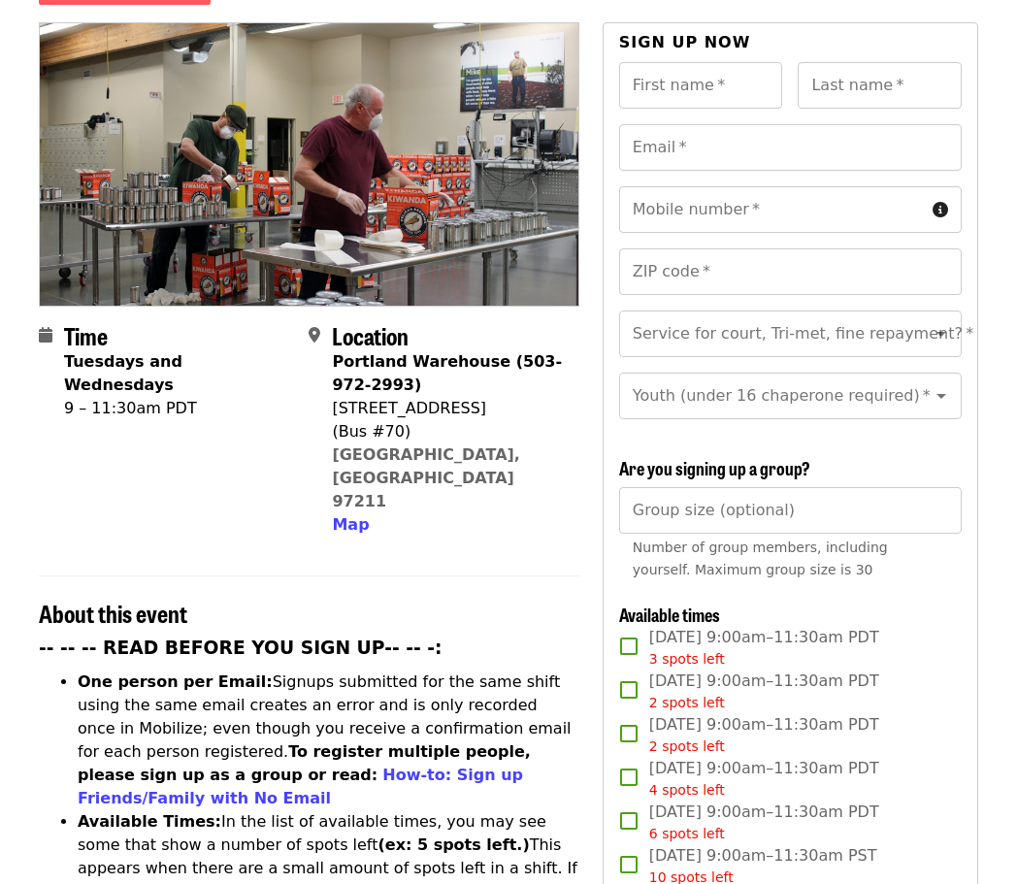
copy span "Portland: Repack"
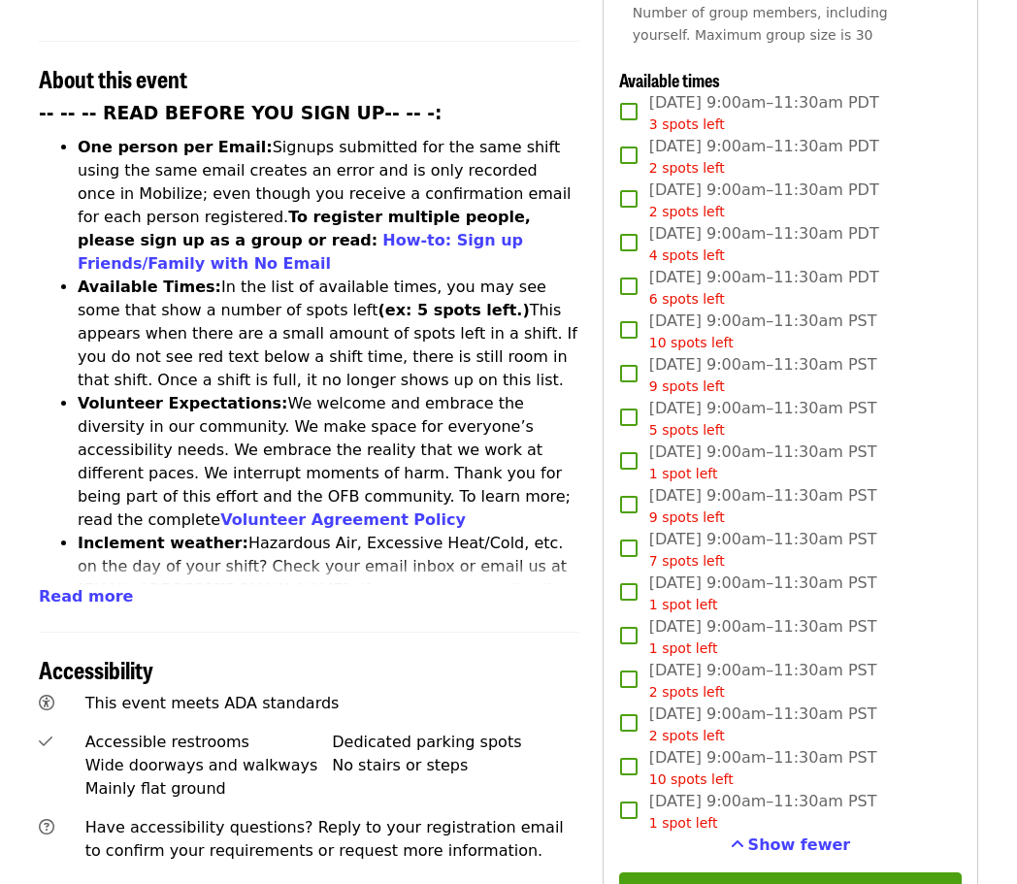
scroll to position [776, 0]
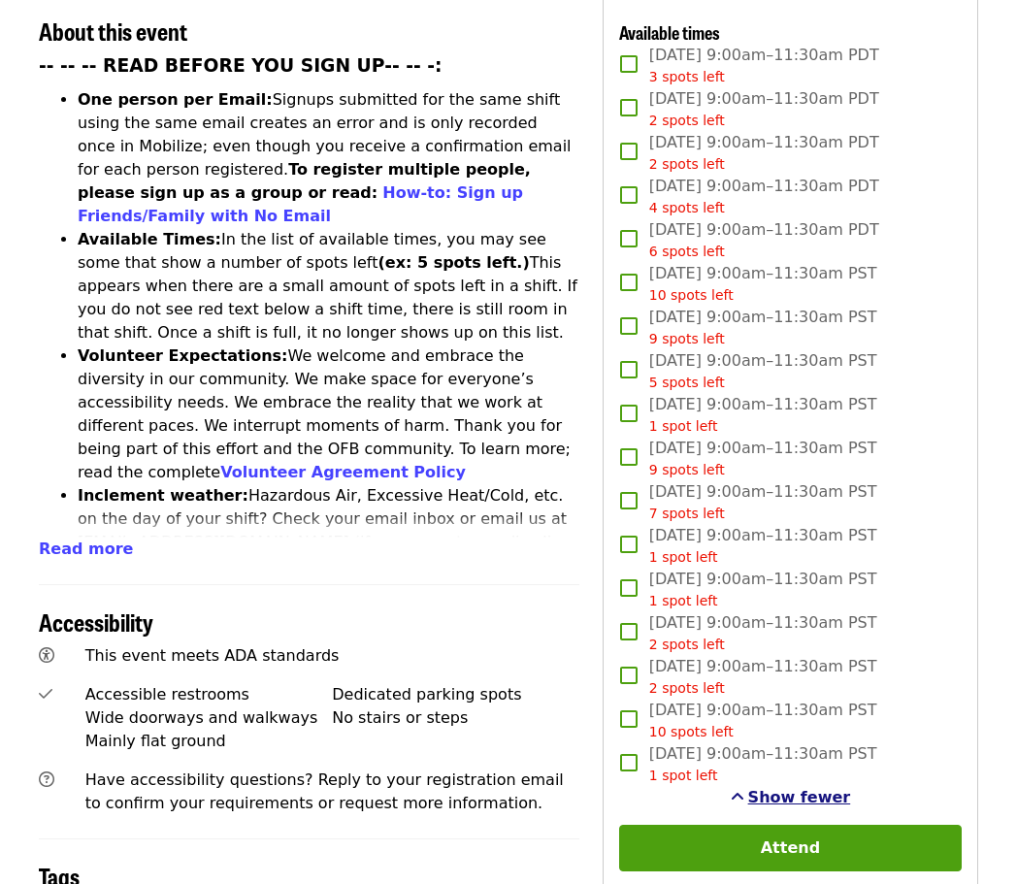
click at [746, 786] on button "Show fewer" at bounding box center [790, 797] width 120 height 23
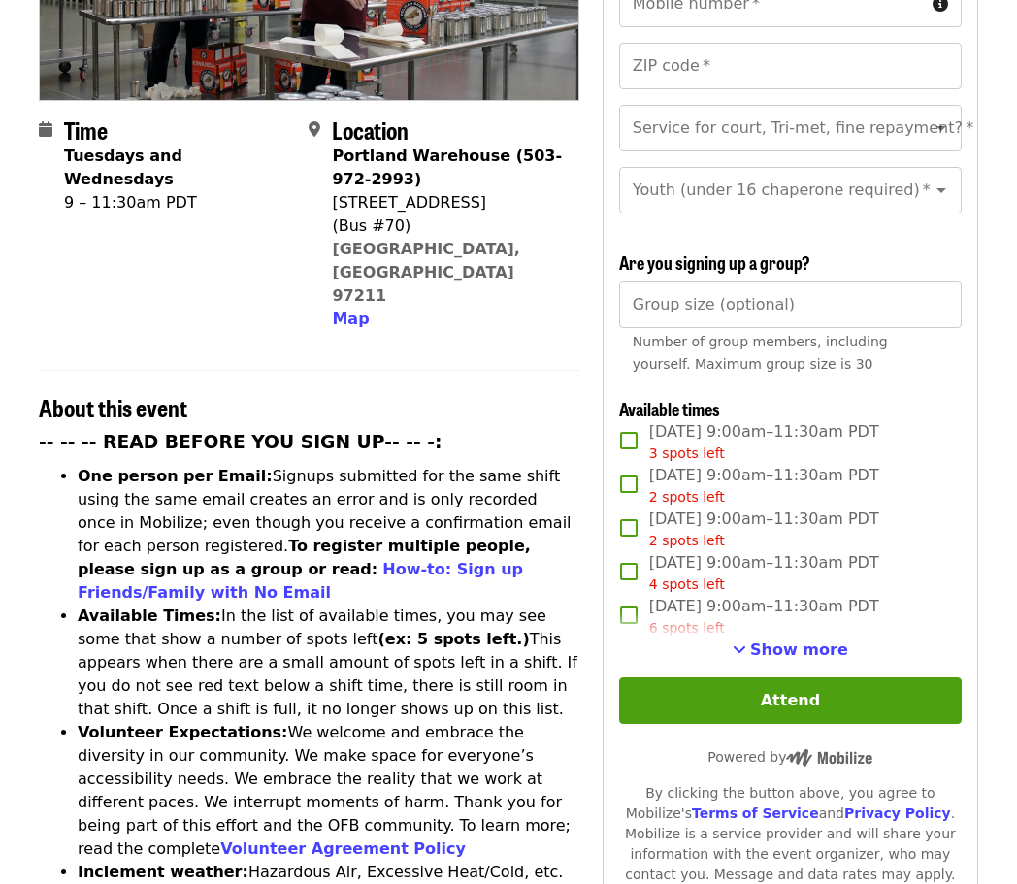
scroll to position [388, 0]
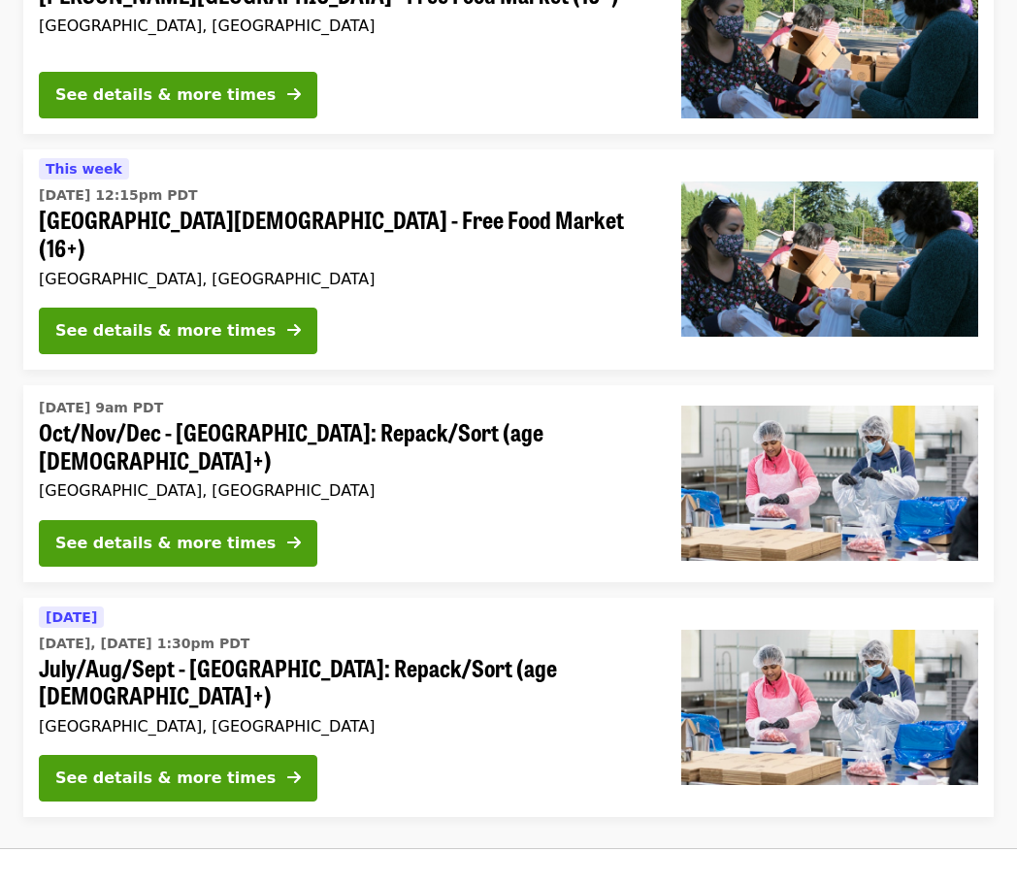
scroll to position [3474, 0]
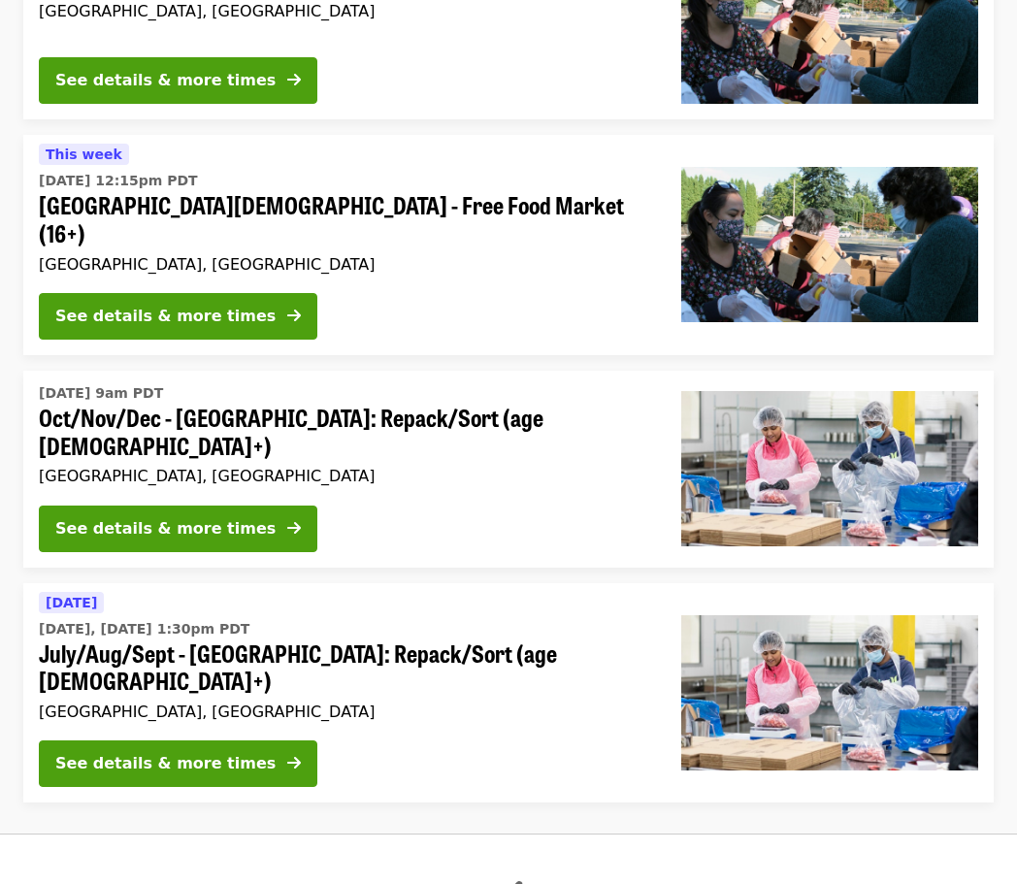
click at [52, 191] on span "Beaverton First United Methodist Church - Free Food Market (16+)" at bounding box center [344, 219] width 611 height 56
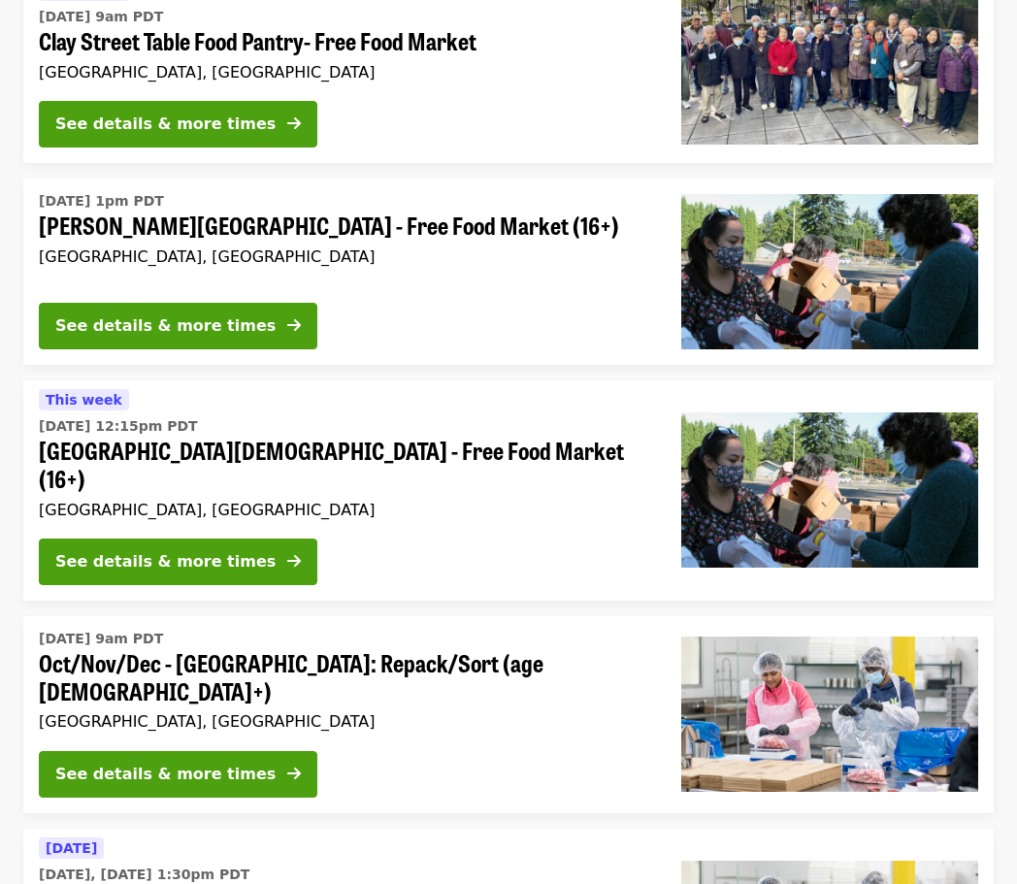
scroll to position [3183, 0]
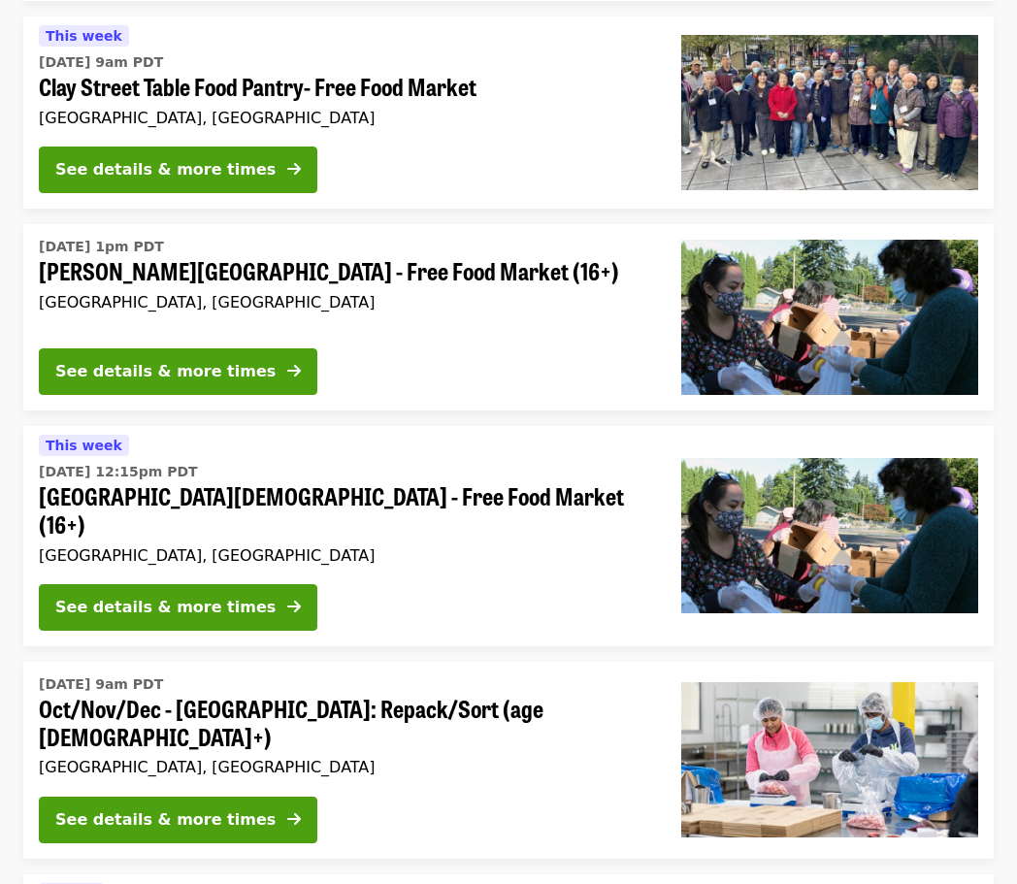
click at [91, 257] on span "Sitton Elementary - Free Food Market (16+)" at bounding box center [344, 271] width 611 height 28
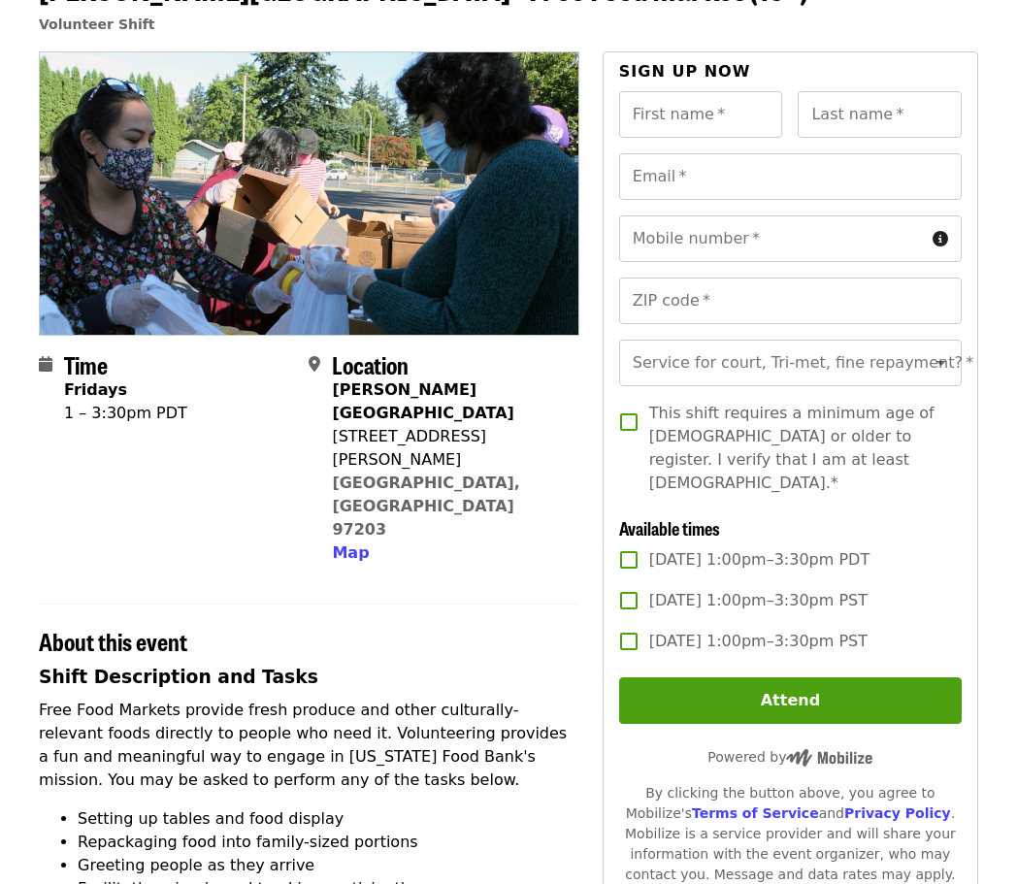
scroll to position [194, 0]
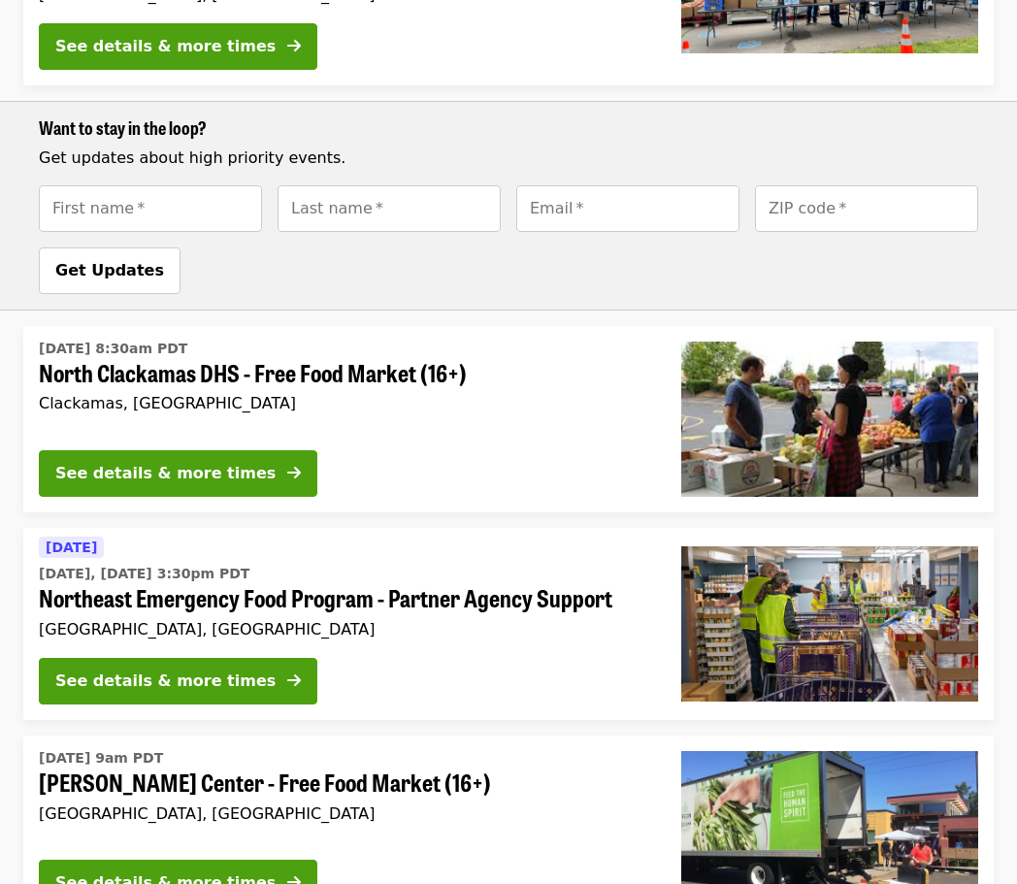
scroll to position [855, 0]
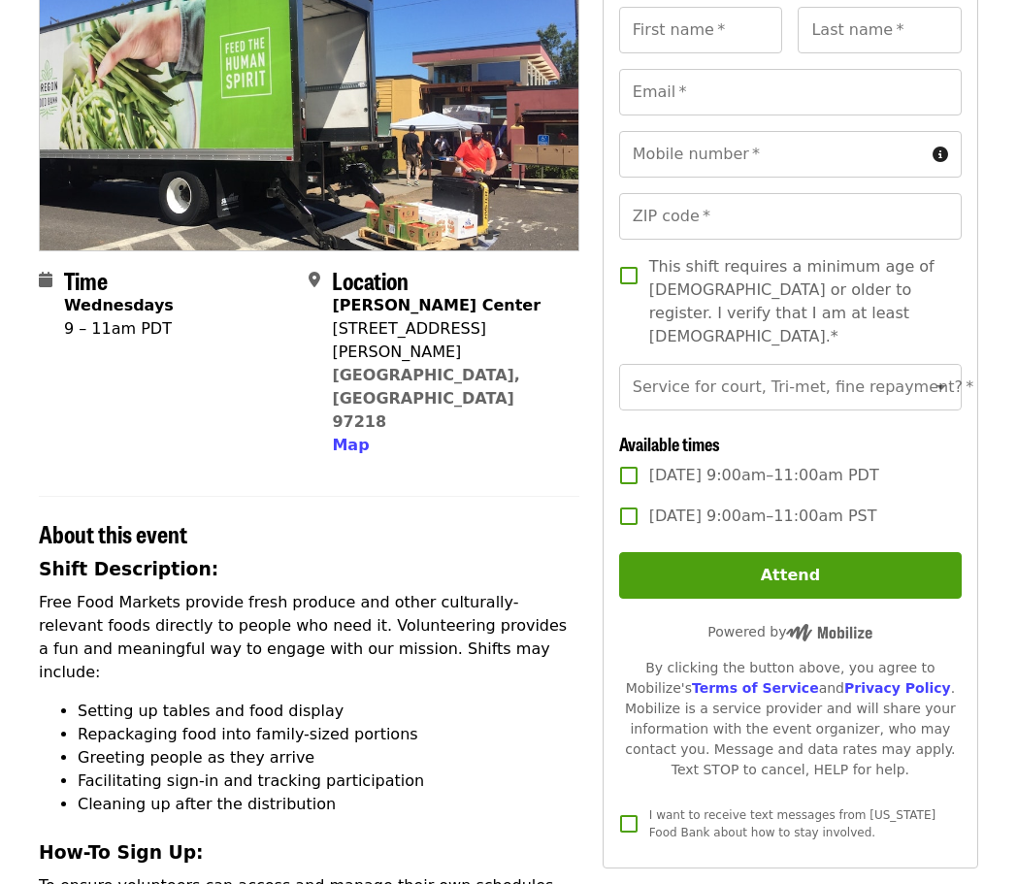
scroll to position [194, 0]
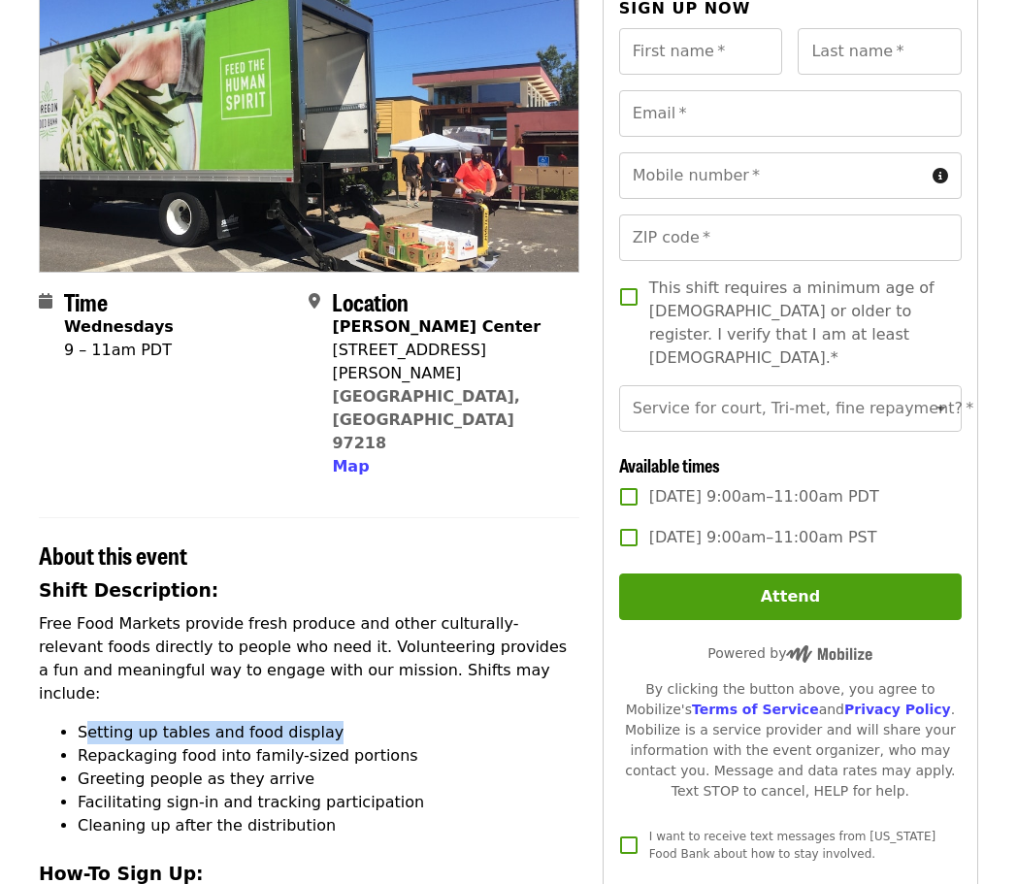
drag, startPoint x: 85, startPoint y: 634, endPoint x: 335, endPoint y: 635, distance: 249.3
click at [335, 721] on li "Setting up tables and food display" at bounding box center [328, 732] width 501 height 23
click at [316, 767] on li "Greeting people as they arrive" at bounding box center [328, 778] width 501 height 23
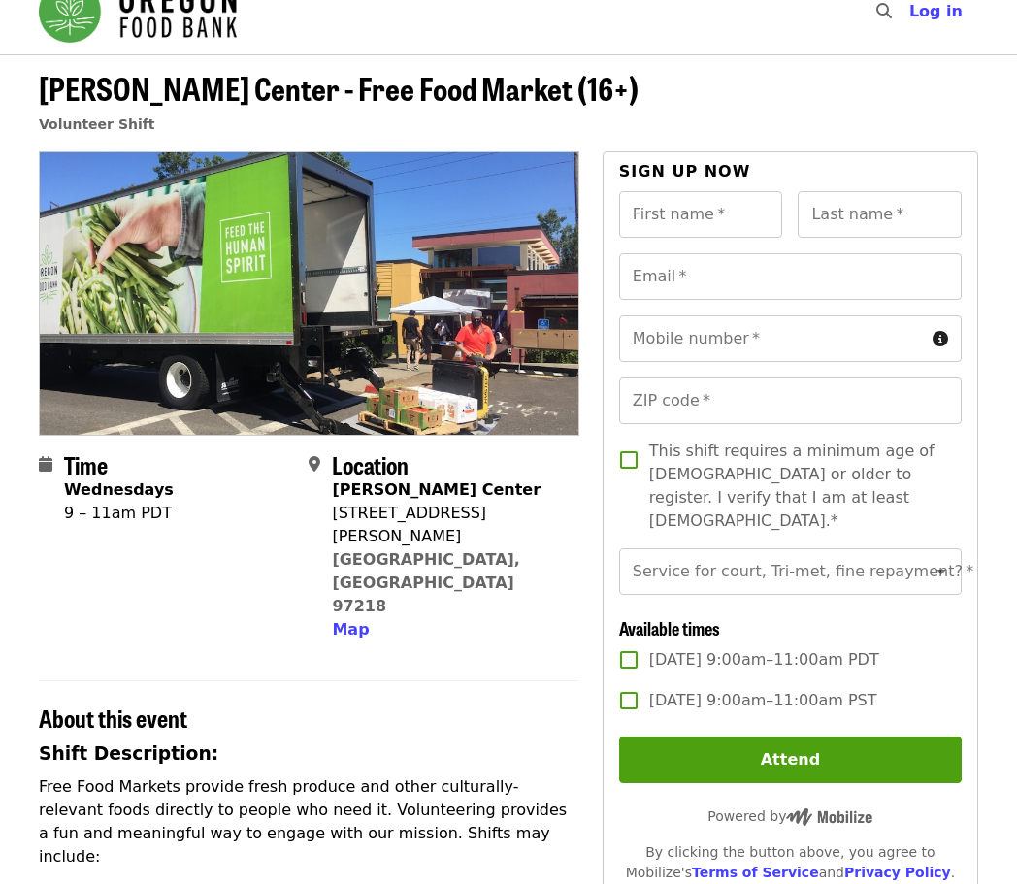
scroll to position [0, 0]
